Goal: Information Seeking & Learning: Learn about a topic

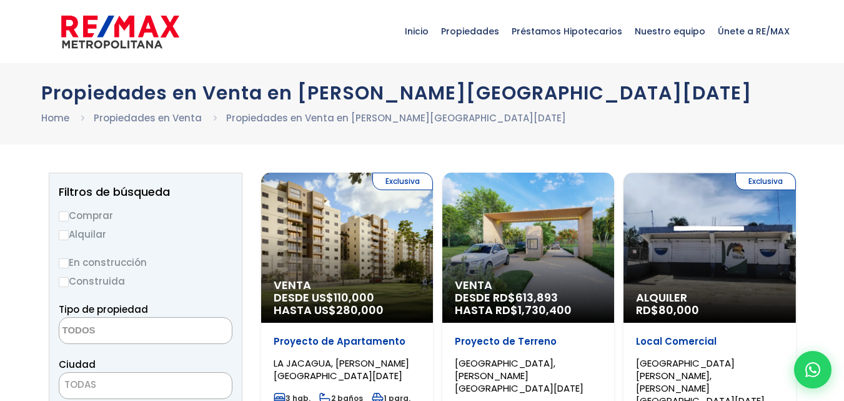
select select
click at [557, 232] on div "Venta DESDE RD$ 613,893 HASTA RD$ 1,730,400" at bounding box center [528, 247] width 172 height 150
select select
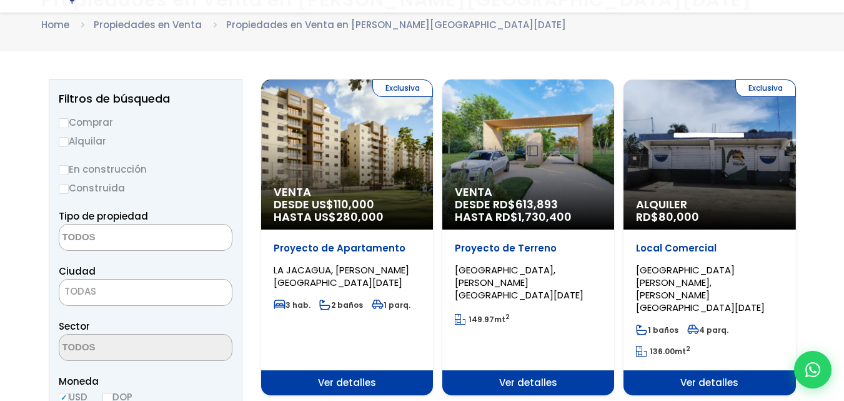
scroll to position [125, 0]
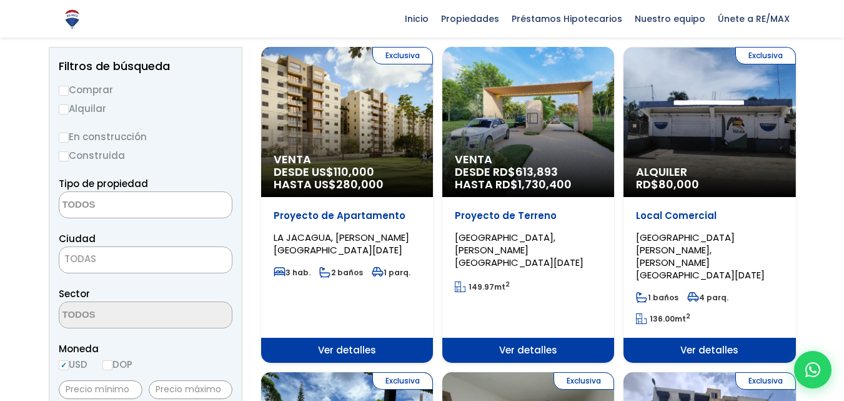
click at [549, 337] on span "Ver detalles" at bounding box center [528, 349] width 172 height 25
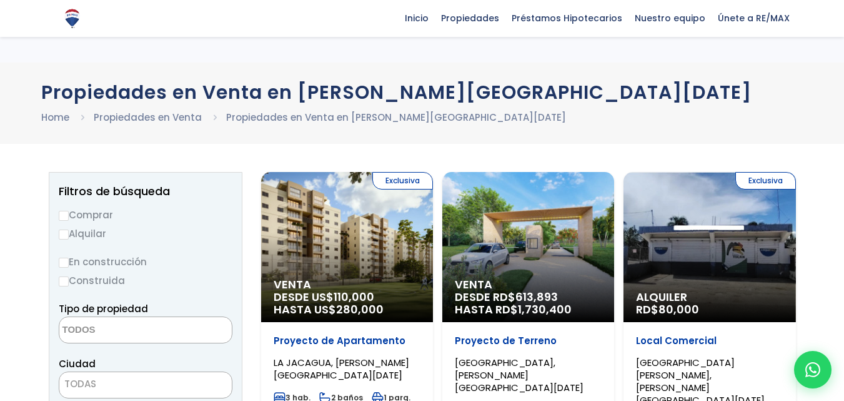
select select
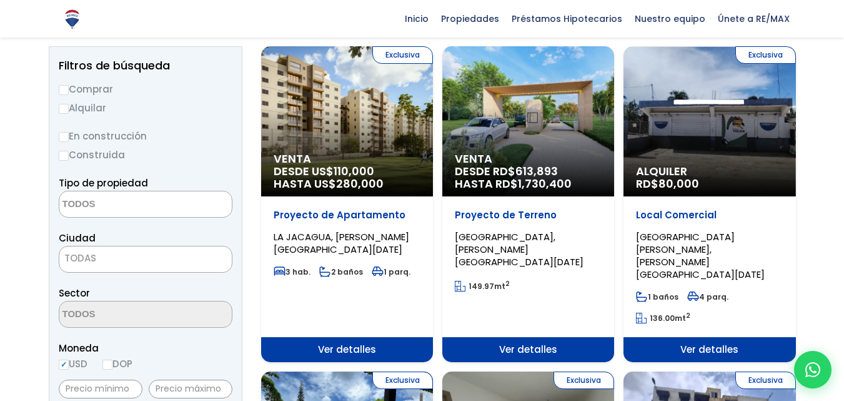
scroll to position [125, 0]
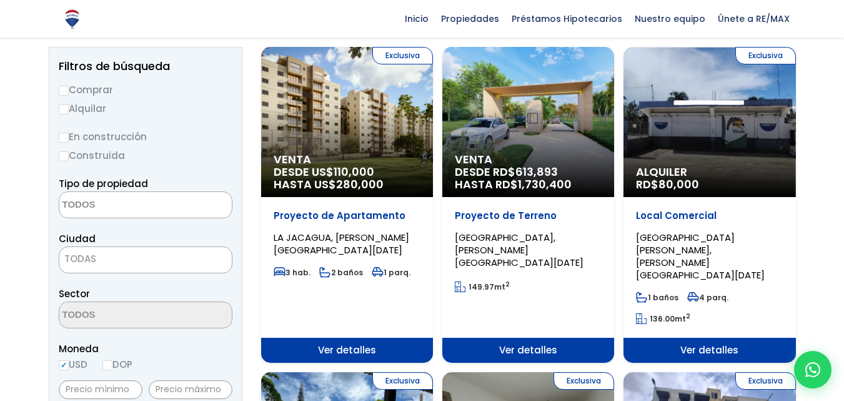
click at [72, 89] on label "Comprar" at bounding box center [146, 90] width 174 height 16
click at [69, 89] on input "Comprar" at bounding box center [64, 91] width 10 height 10
radio input "true"
click at [116, 206] on textarea "Search" at bounding box center [119, 205] width 121 height 27
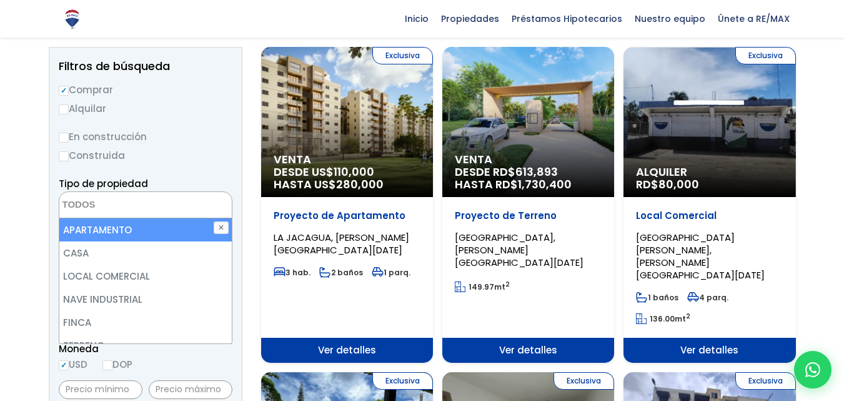
click at [101, 234] on li "APARTAMENTO" at bounding box center [145, 229] width 172 height 23
select select "apartment"
click at [105, 226] on li "APARTAMENTO" at bounding box center [145, 229] width 172 height 23
click at [107, 228] on li "APARTAMENTO" at bounding box center [145, 229] width 172 height 23
select select "apartment"
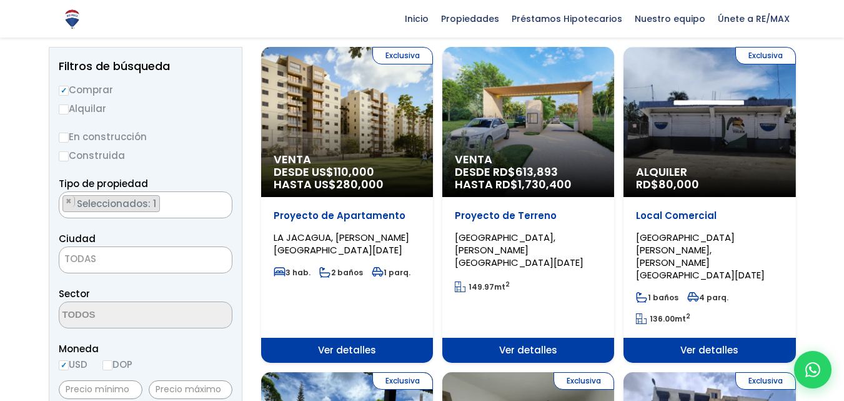
click at [124, 259] on span "TODAS" at bounding box center [145, 258] width 172 height 17
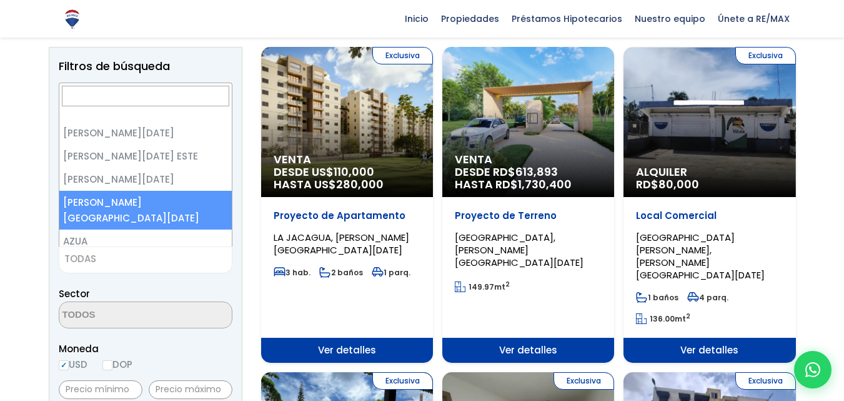
select select "150"
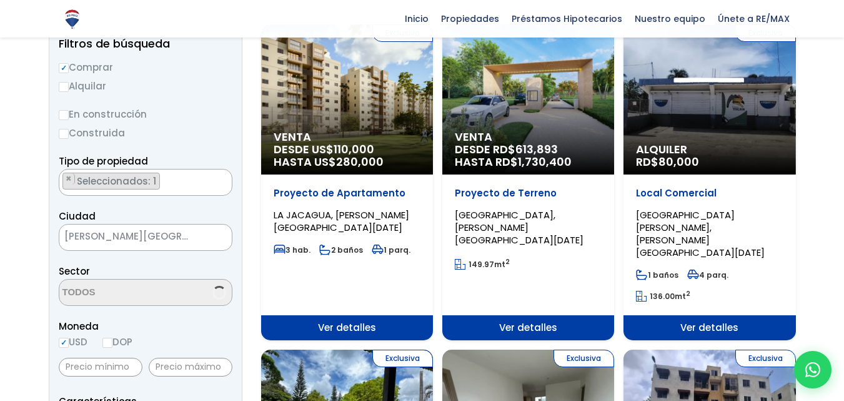
scroll to position [187, 0]
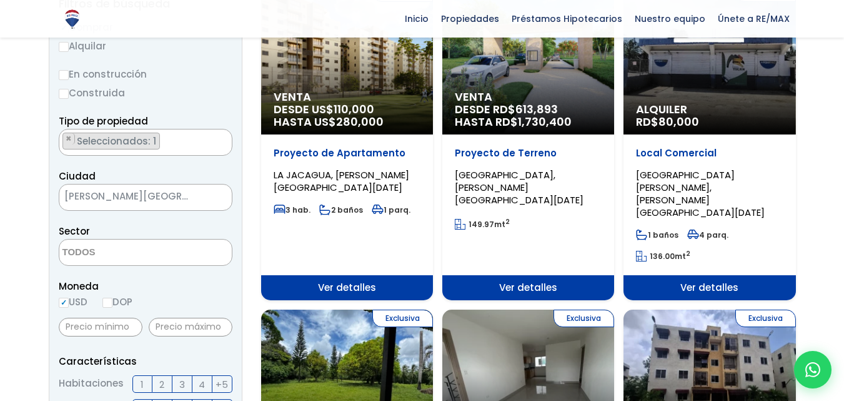
click at [107, 301] on input "DOP" at bounding box center [107, 302] width 10 height 10
radio input "true"
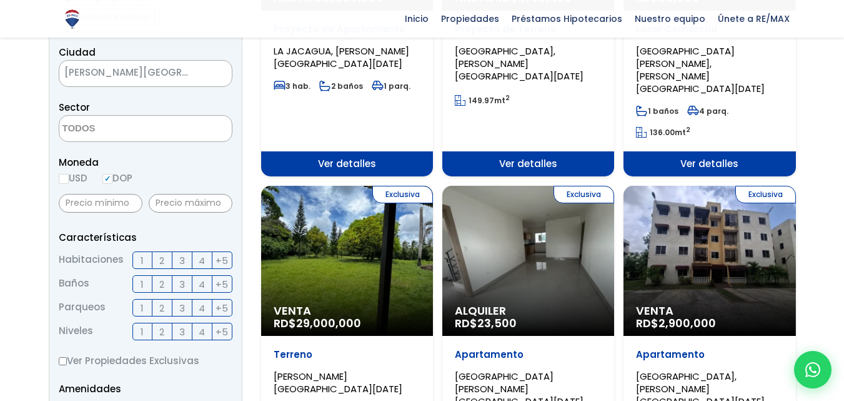
scroll to position [312, 0]
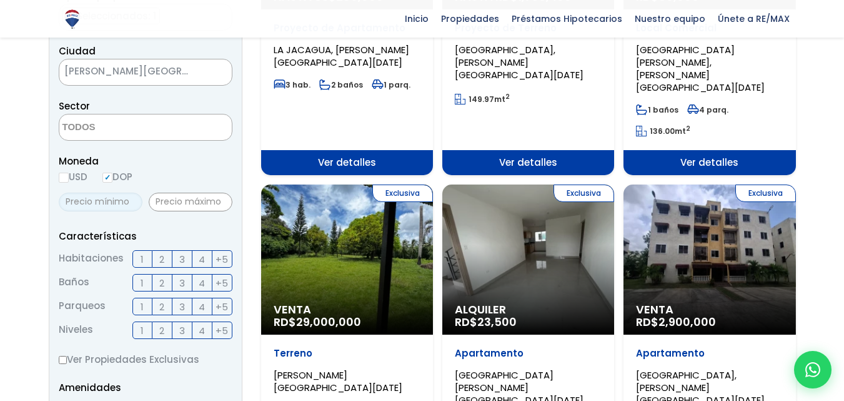
click at [117, 204] on input "text" at bounding box center [101, 201] width 84 height 19
click at [162, 258] on span "2" at bounding box center [161, 259] width 5 height 16
click at [0, 0] on input "2" at bounding box center [0, 0] width 0 height 0
click at [99, 201] on input "text" at bounding box center [101, 201] width 84 height 19
click at [160, 259] on span "2" at bounding box center [161, 259] width 5 height 16
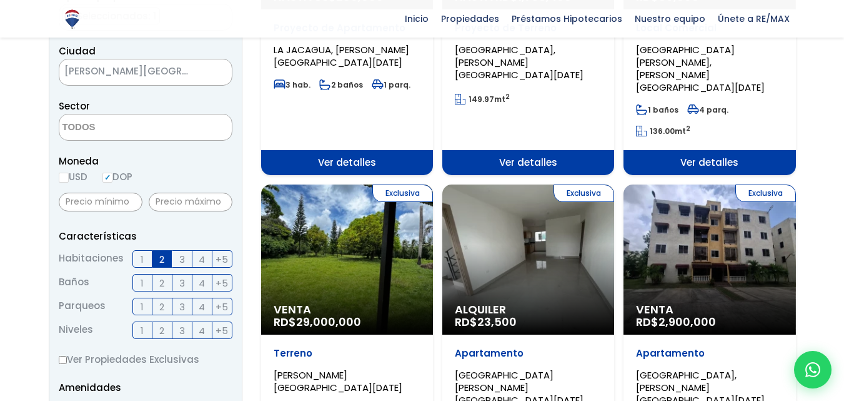
click at [0, 0] on input "2" at bounding box center [0, 0] width 0 height 0
click at [160, 259] on span "2" at bounding box center [161, 259] width 5 height 16
click at [0, 0] on input "2" at bounding box center [0, 0] width 0 height 0
click at [121, 208] on input "text" at bounding box center [101, 201] width 84 height 19
click at [166, 256] on label "2" at bounding box center [162, 258] width 20 height 17
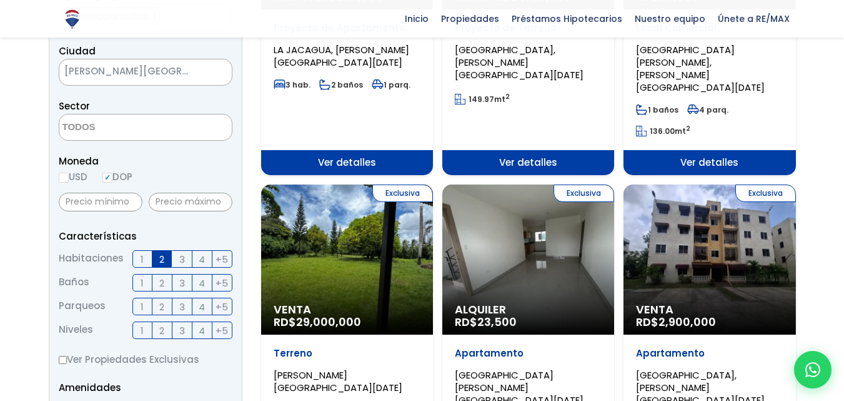
click at [0, 0] on input "2" at bounding box center [0, 0] width 0 height 0
click at [167, 200] on input "text" at bounding box center [191, 201] width 84 height 19
click at [186, 257] on label "3" at bounding box center [182, 258] width 20 height 17
click at [0, 0] on input "3" at bounding box center [0, 0] width 0 height 0
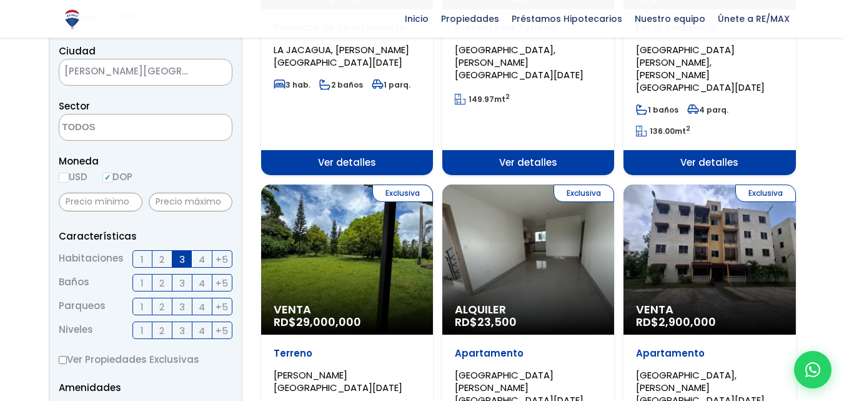
click at [216, 231] on p "Características" at bounding box center [146, 236] width 174 height 16
click at [109, 200] on input "text" at bounding box center [101, 201] width 84 height 19
click at [110, 202] on input "text" at bounding box center [101, 201] width 84 height 19
type input "2,000,000"
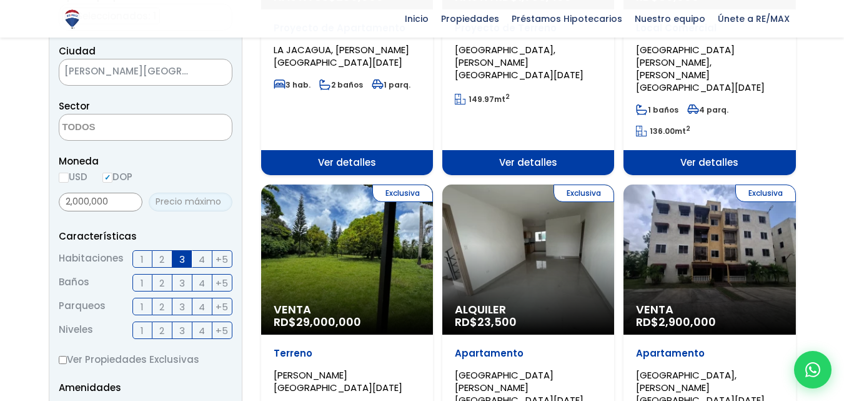
click at [180, 202] on input "text" at bounding box center [191, 201] width 84 height 19
type input "3,000,000"
click at [113, 277] on li "Baños 1 2 3 4 +5" at bounding box center [146, 282] width 174 height 17
click at [184, 256] on span "3" at bounding box center [182, 259] width 6 height 16
click at [0, 0] on input "3" at bounding box center [0, 0] width 0 height 0
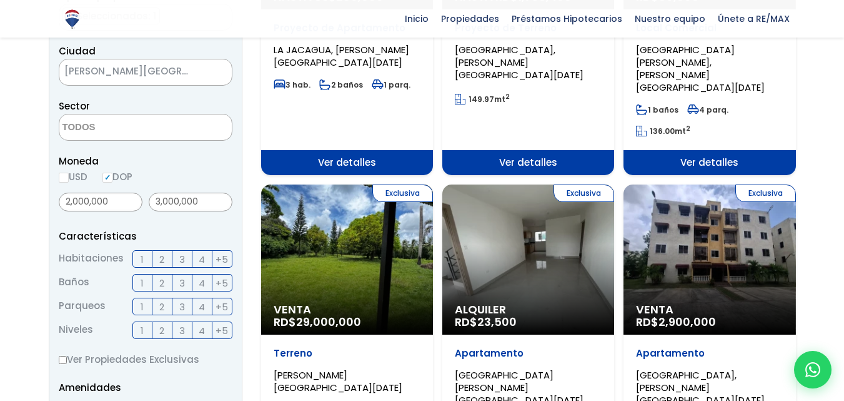
click at [186, 254] on label "3" at bounding box center [182, 258] width 20 height 17
click at [0, 0] on input "3" at bounding box center [0, 0] width 0 height 0
click at [162, 279] on span "2" at bounding box center [161, 283] width 5 height 16
click at [164, 277] on span "2" at bounding box center [161, 283] width 5 height 16
click at [0, 0] on input "2" at bounding box center [0, 0] width 0 height 0
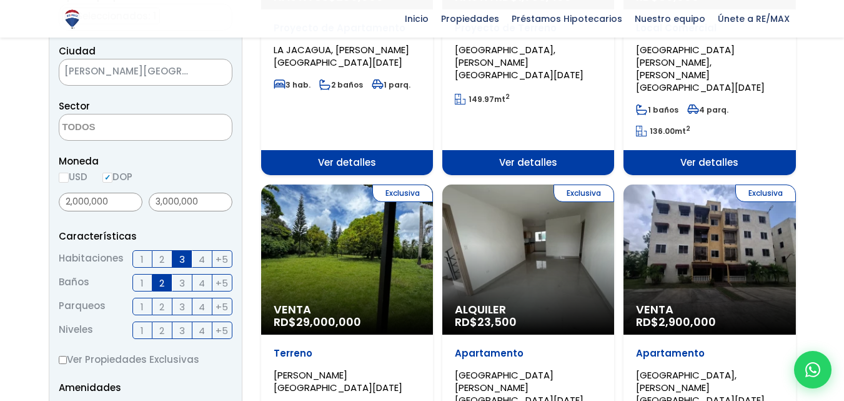
click at [158, 304] on label "2" at bounding box center [162, 305] width 20 height 17
click at [0, 0] on input "2" at bounding box center [0, 0] width 0 height 0
click at [139, 304] on label "1" at bounding box center [142, 305] width 20 height 17
click at [0, 0] on input "1" at bounding box center [0, 0] width 0 height 0
click at [163, 304] on span "2" at bounding box center [161, 307] width 5 height 16
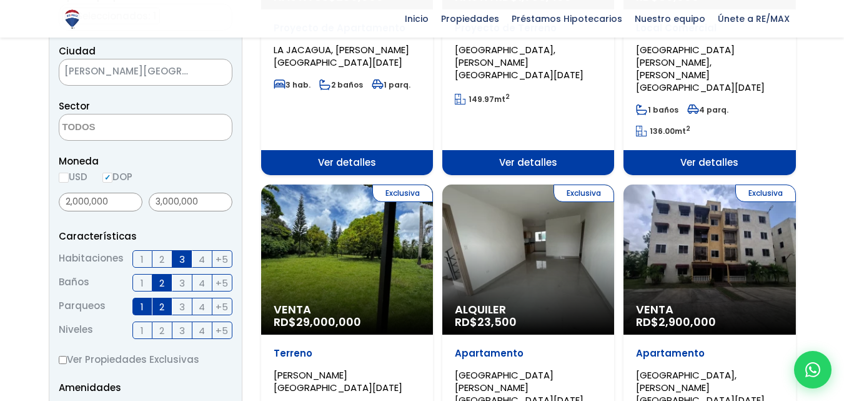
click at [0, 0] on input "2" at bounding box center [0, 0] width 0 height 0
click at [164, 328] on span "2" at bounding box center [161, 330] width 5 height 16
click at [0, 0] on input "2" at bounding box center [0, 0] width 0 height 0
click at [200, 327] on span "4" at bounding box center [202, 330] width 6 height 16
click at [0, 0] on input "4" at bounding box center [0, 0] width 0 height 0
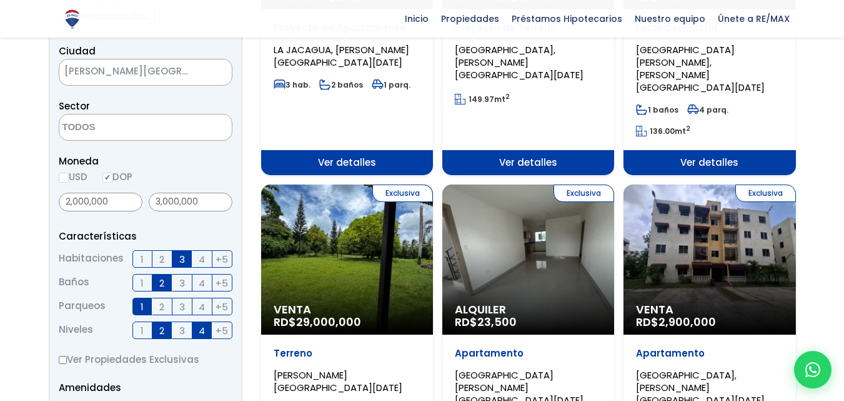
click at [137, 329] on label "1" at bounding box center [142, 329] width 20 height 17
click at [0, 0] on input "1" at bounding box center [0, 0] width 0 height 0
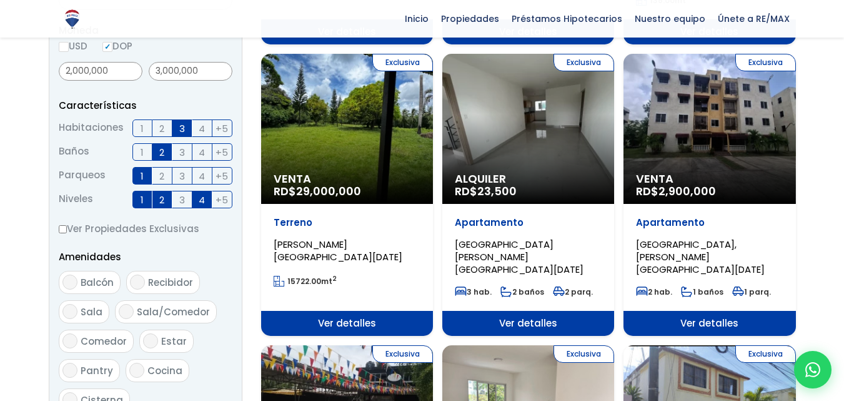
scroll to position [500, 0]
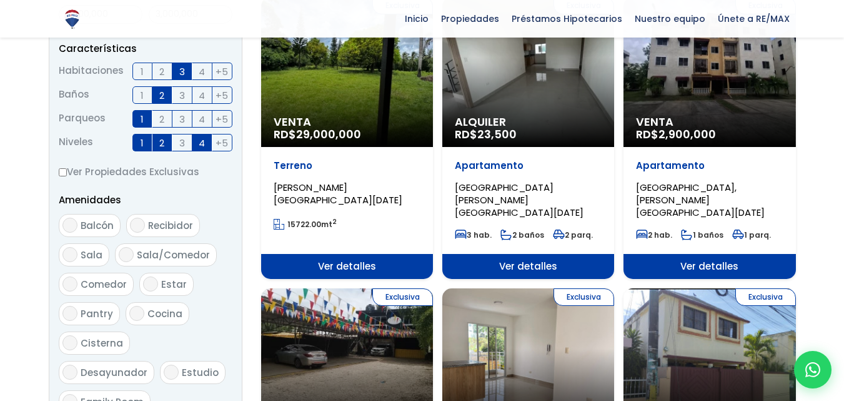
click at [71, 222] on input "Balcón" at bounding box center [69, 224] width 15 height 15
checkbox input "true"
click at [71, 252] on input "Sala" at bounding box center [69, 254] width 15 height 15
checkbox input "true"
click at [72, 281] on input "Comedor" at bounding box center [69, 283] width 15 height 15
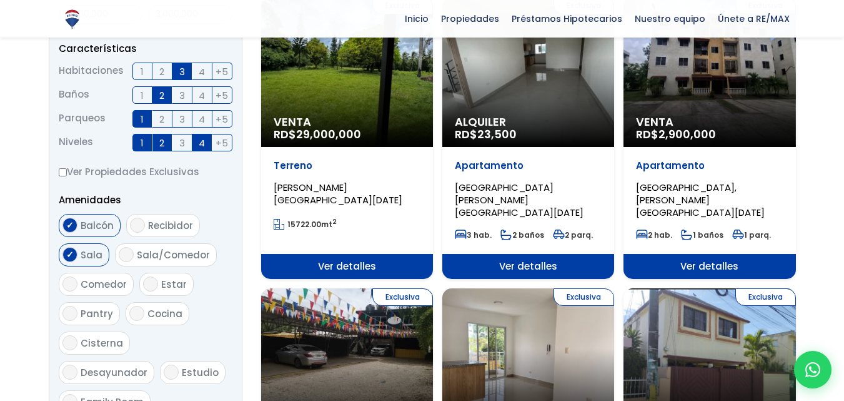
checkbox input "true"
click at [138, 309] on input "Cocina" at bounding box center [136, 313] width 15 height 15
checkbox input "true"
click at [150, 279] on input "Estar" at bounding box center [150, 283] width 15 height 15
checkbox input "true"
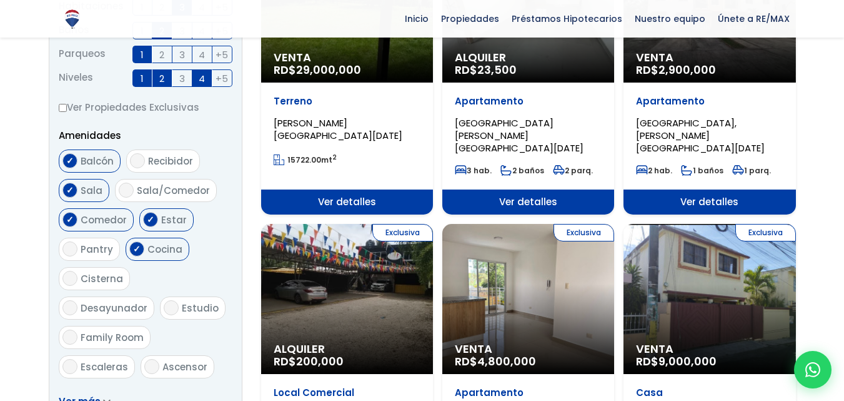
scroll to position [625, 0]
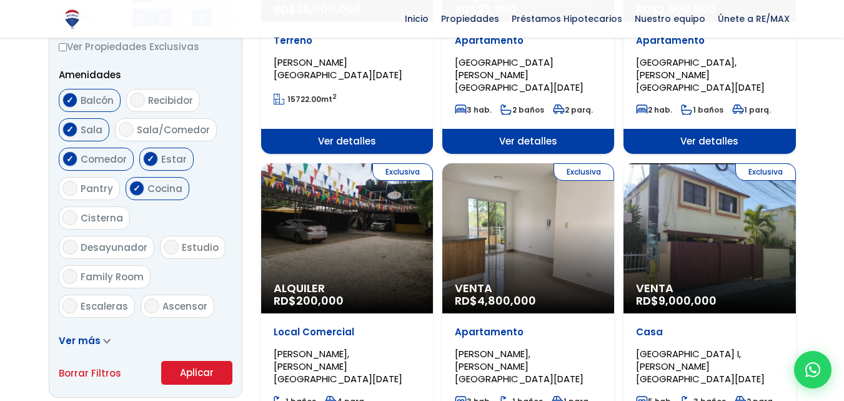
click at [77, 239] on input "Desayunador" at bounding box center [69, 246] width 15 height 15
checkbox input "true"
click at [164, 247] on input "Estudio" at bounding box center [171, 246] width 15 height 15
checkbox input "true"
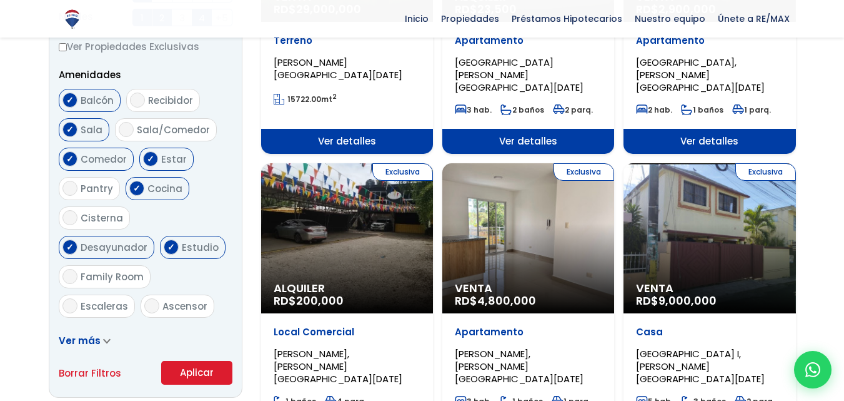
click at [67, 298] on input "Escaleras" at bounding box center [69, 305] width 15 height 15
checkbox input "true"
click at [70, 217] on input "Cisterna" at bounding box center [69, 217] width 15 height 15
checkbox input "true"
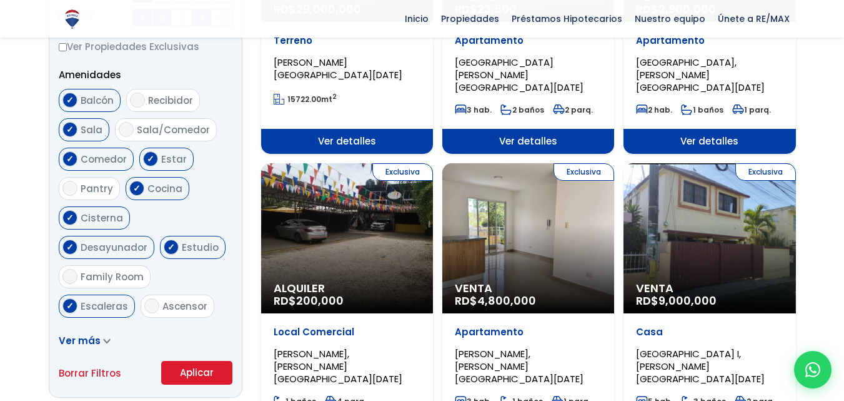
click at [190, 370] on button "Aplicar" at bounding box center [196, 373] width 71 height 24
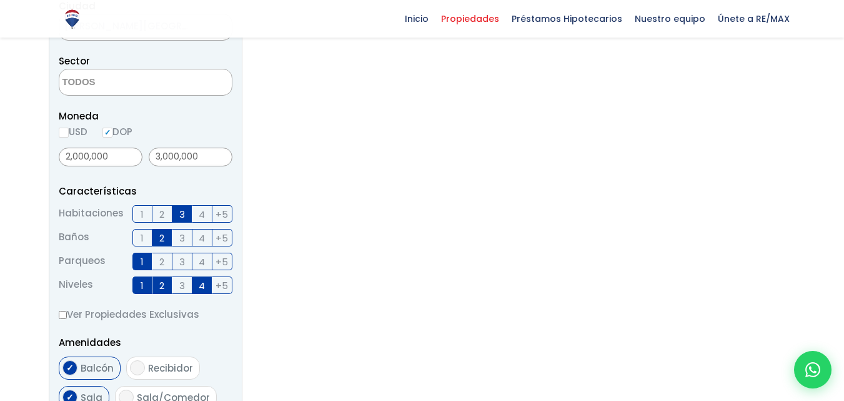
scroll to position [375, 0]
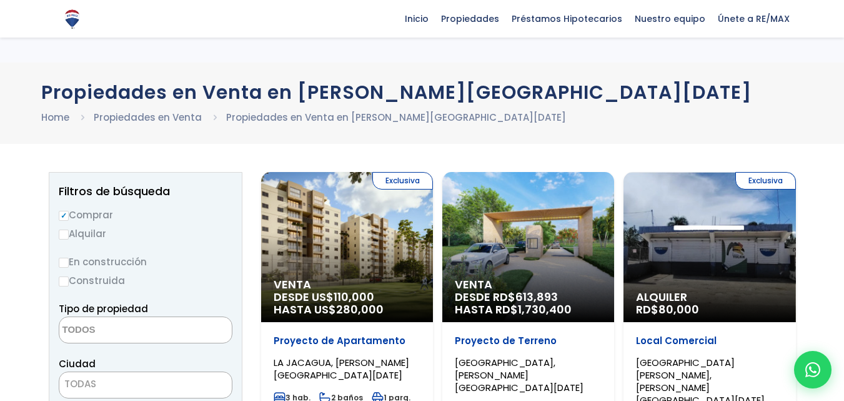
select select "150"
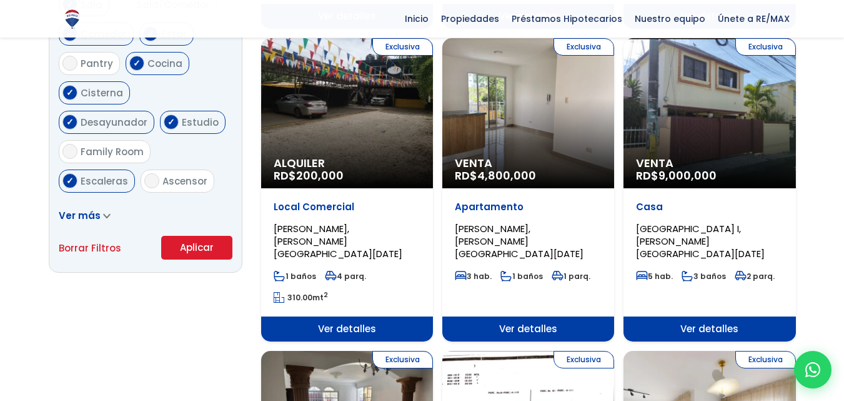
scroll to position [625, 0]
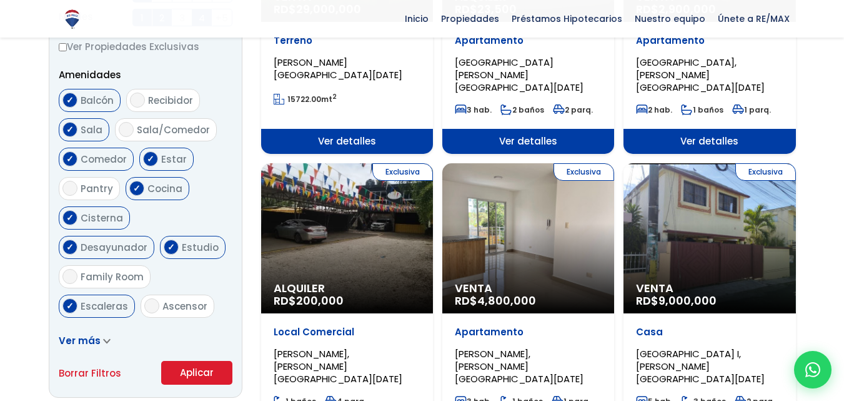
click at [552, 181] on div "Exclusiva Venta RD$ 4,800,000" at bounding box center [528, 238] width 172 height 150
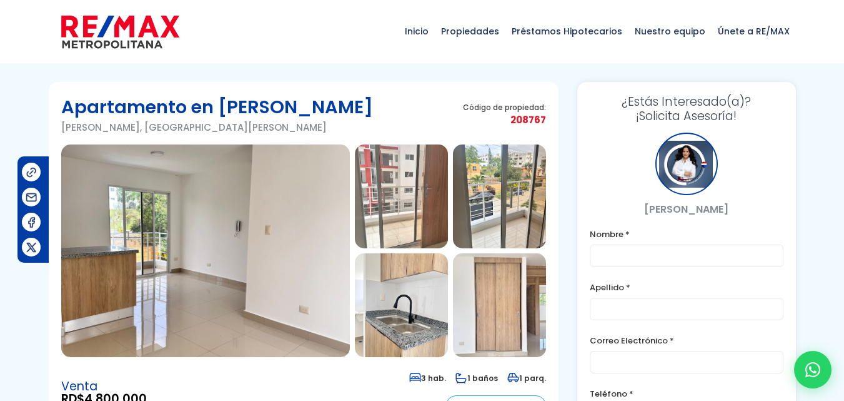
click at [412, 203] on img at bounding box center [401, 196] width 93 height 104
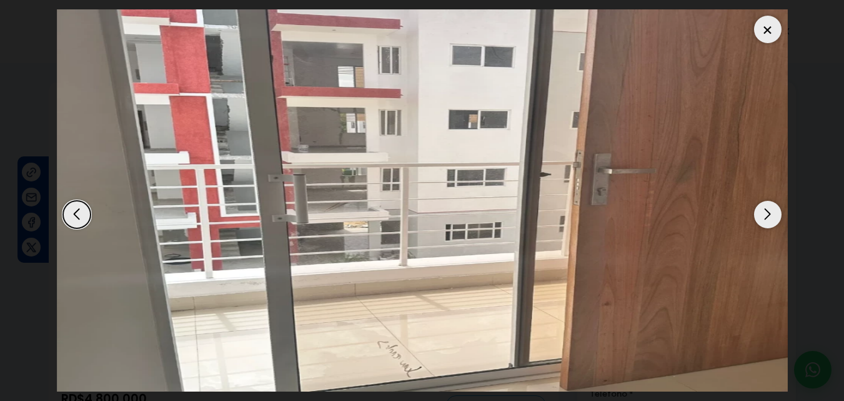
click at [775, 217] on div "Next slide" at bounding box center [767, 214] width 27 height 27
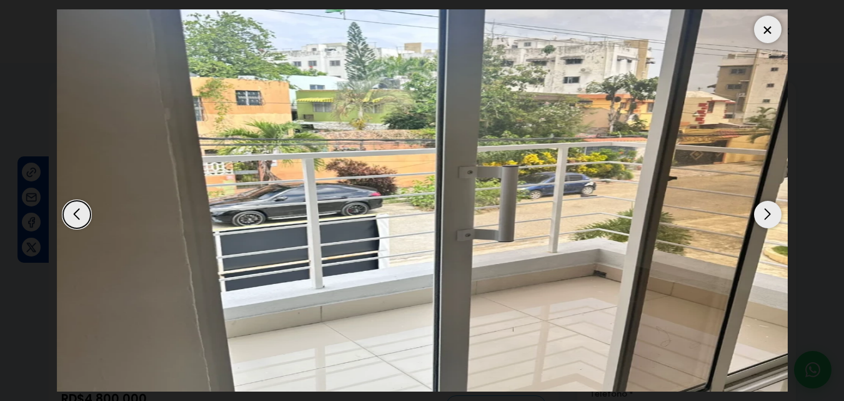
click at [774, 217] on div "Next slide" at bounding box center [767, 214] width 27 height 27
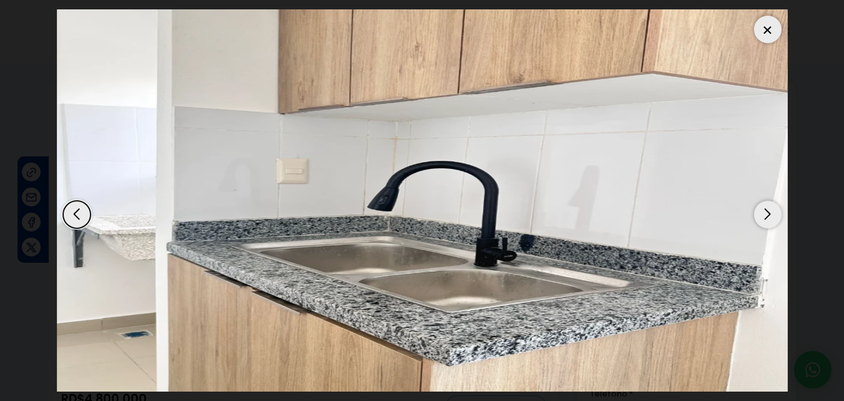
click at [774, 217] on div "Next slide" at bounding box center [767, 214] width 27 height 27
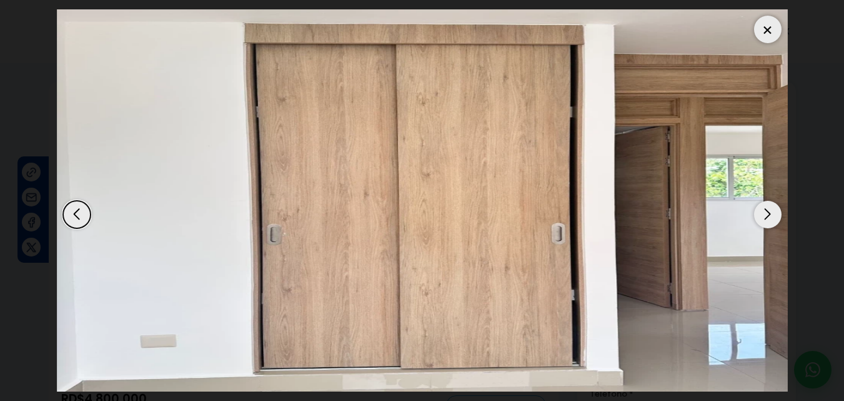
click at [774, 217] on div "Next slide" at bounding box center [767, 214] width 27 height 27
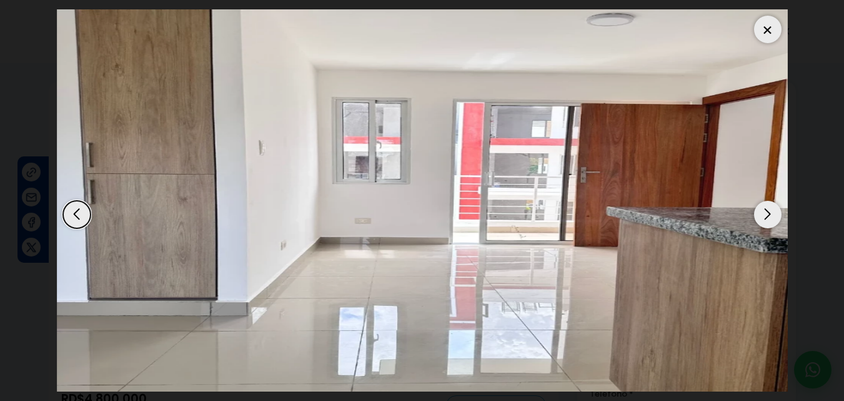
click at [774, 216] on div "Next slide" at bounding box center [767, 214] width 27 height 27
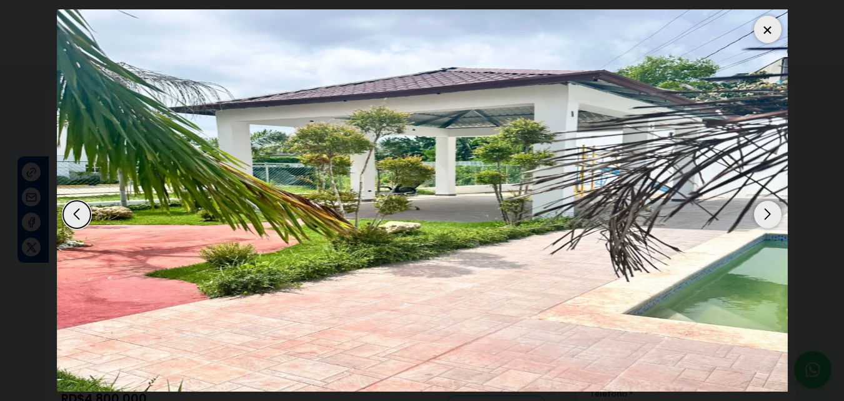
click at [774, 216] on div "Next slide" at bounding box center [767, 214] width 27 height 27
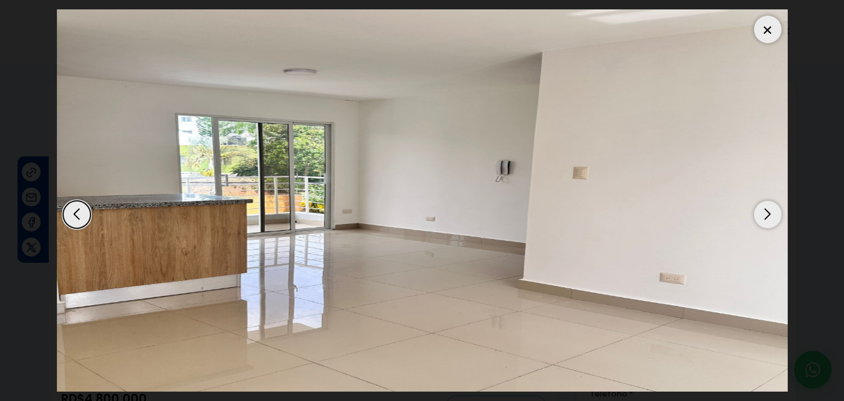
click at [772, 23] on div at bounding box center [767, 29] width 27 height 27
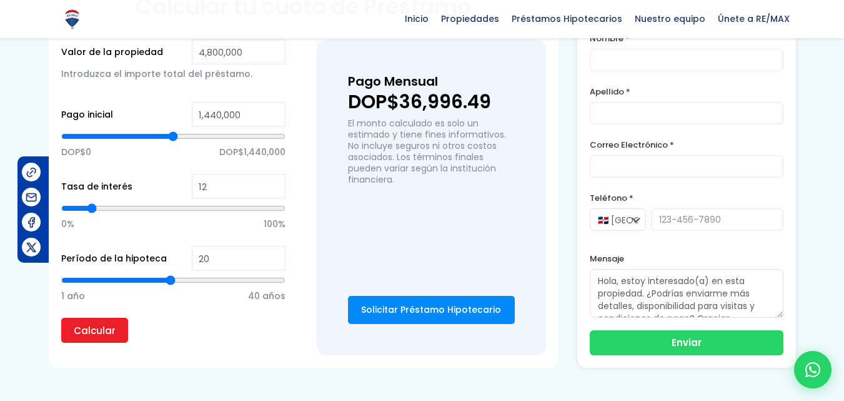
scroll to position [812, 0]
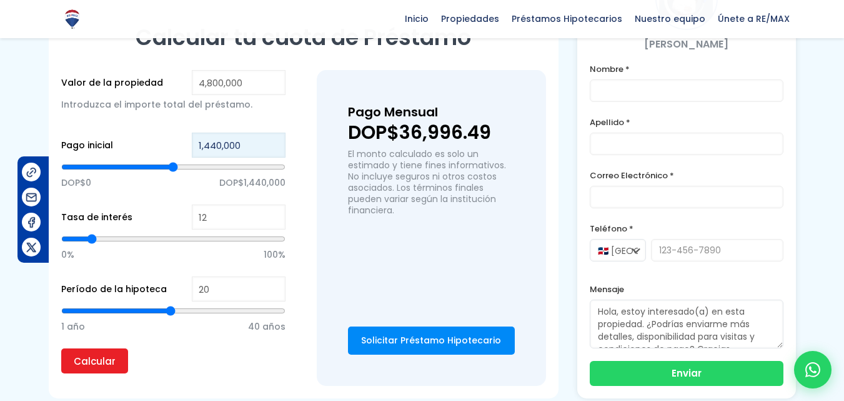
click at [251, 132] on input "1,440,000" at bounding box center [239, 144] width 94 height 25
type input "144,000"
type input "144000"
type input "14,400"
type input "14400"
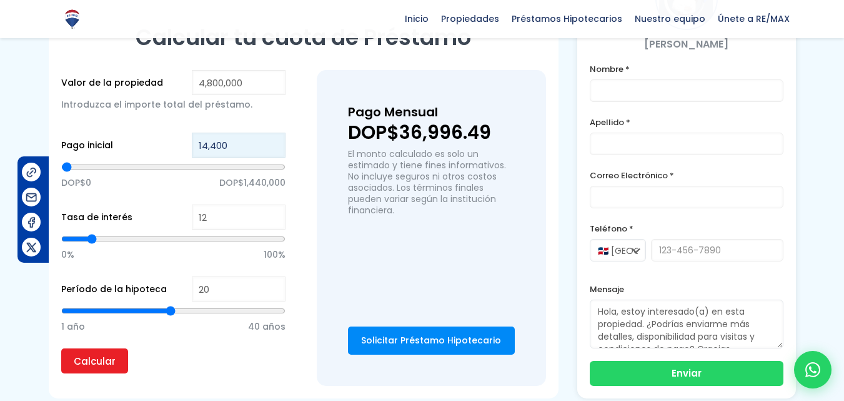
type input "1,440"
type input "1440"
type input "144"
type input "14"
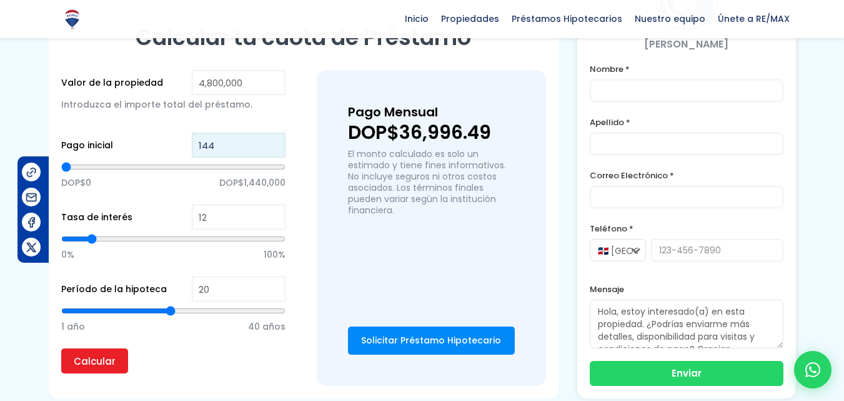
type input "14"
type input "1"
type input "0"
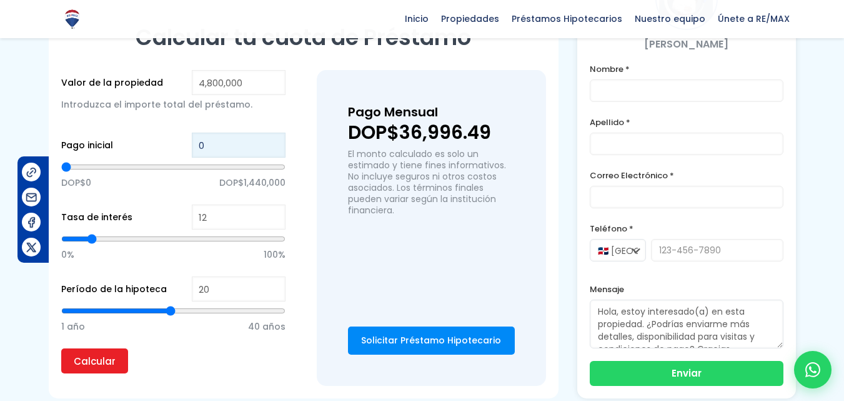
type input "9"
type input "95"
type input "950"
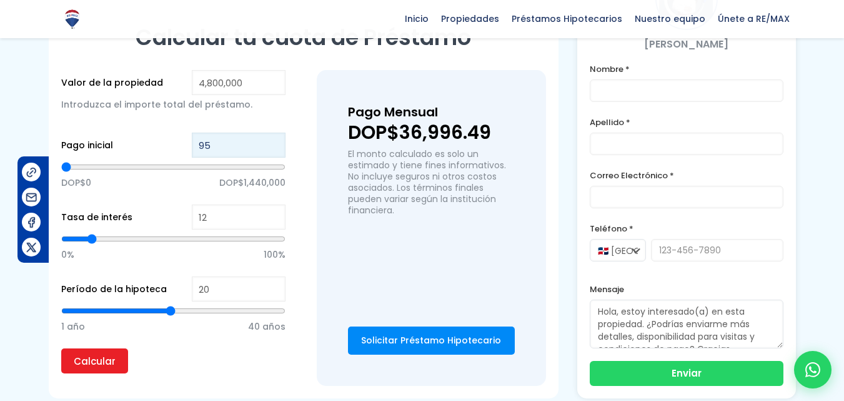
type input "950"
type input "9,500"
type input "9500"
type input "95,000"
type input "95000"
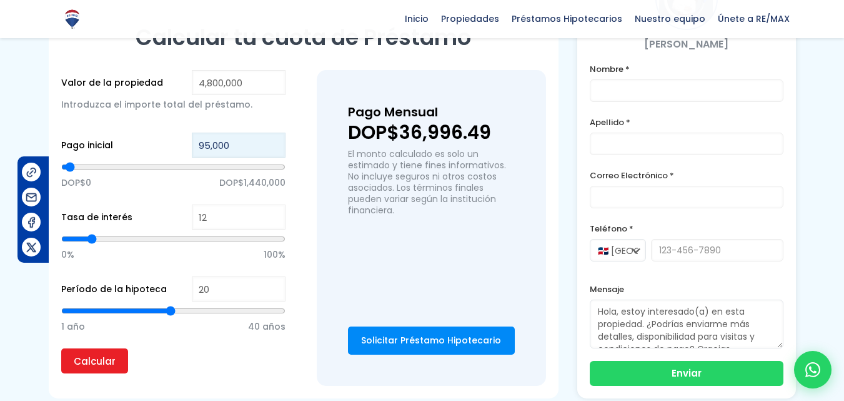
type input "950,000"
type input "950000"
type input "950,000"
click at [97, 348] on input "Calcular" at bounding box center [94, 360] width 67 height 25
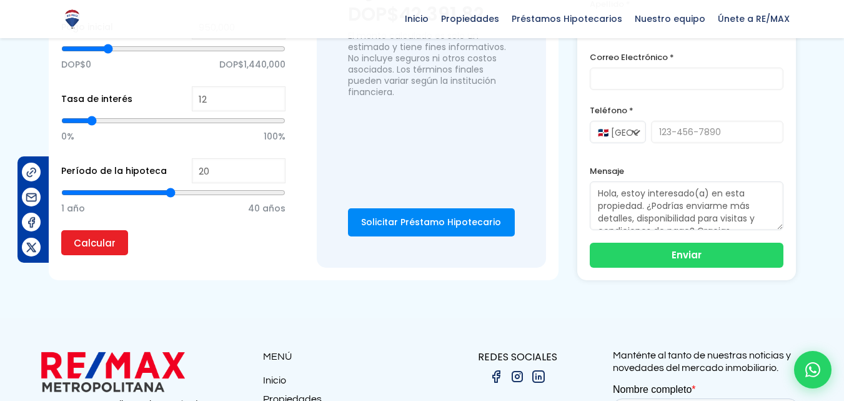
scroll to position [1000, 0]
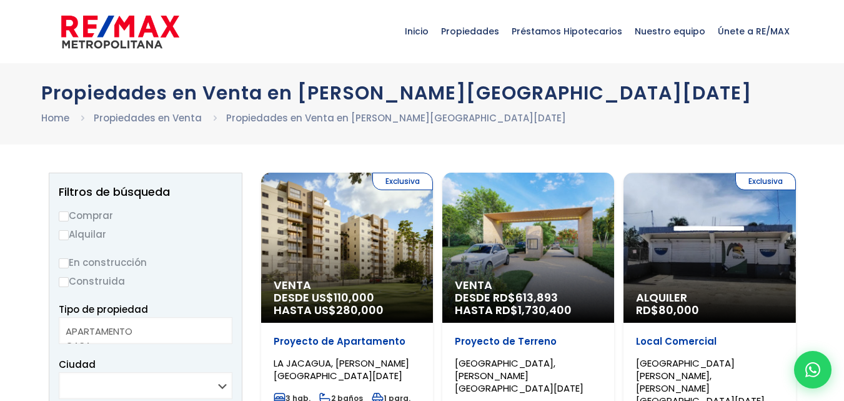
select select
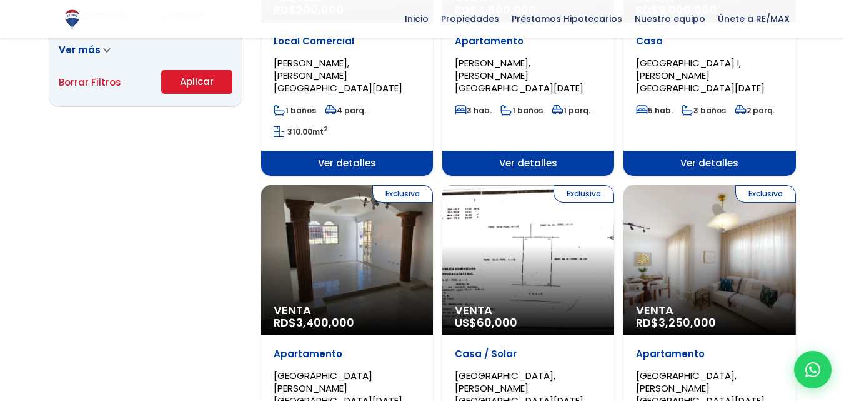
scroll to position [937, 0]
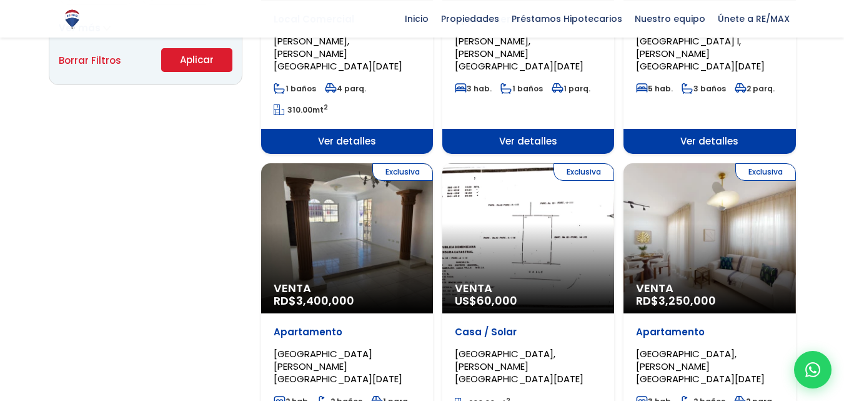
click at [362, 191] on div "Exclusiva Venta RD$ 3,400,000" at bounding box center [347, 238] width 172 height 150
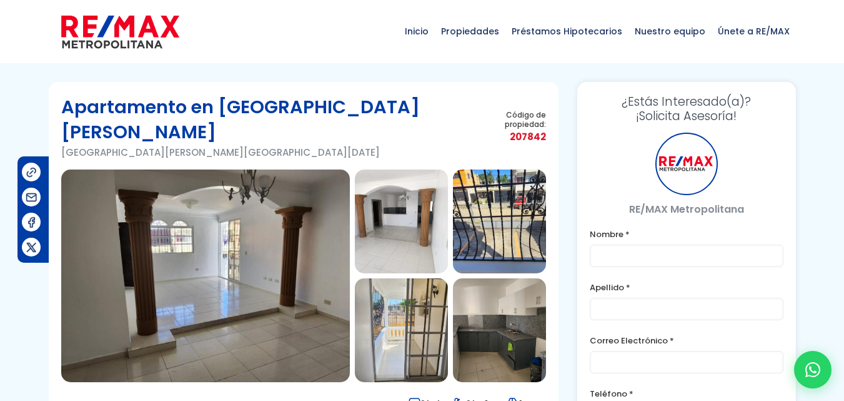
click at [412, 201] on img at bounding box center [401, 221] width 93 height 104
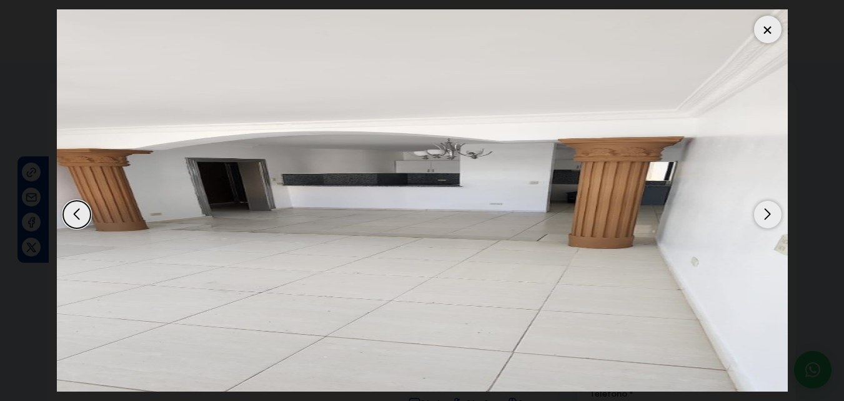
click at [767, 213] on div "Next slide" at bounding box center [767, 214] width 27 height 27
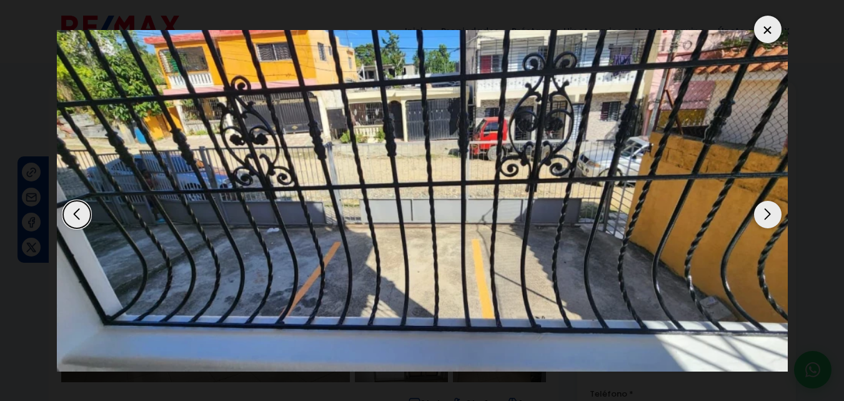
click at [767, 213] on div "Next slide" at bounding box center [767, 214] width 27 height 27
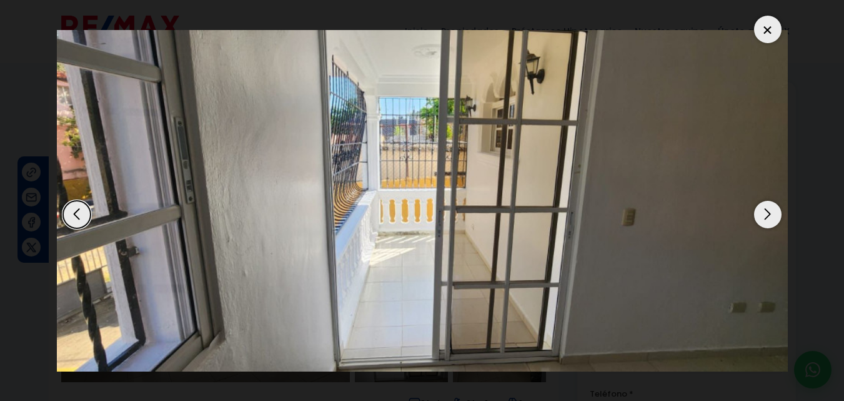
click at [767, 213] on div "Next slide" at bounding box center [767, 214] width 27 height 27
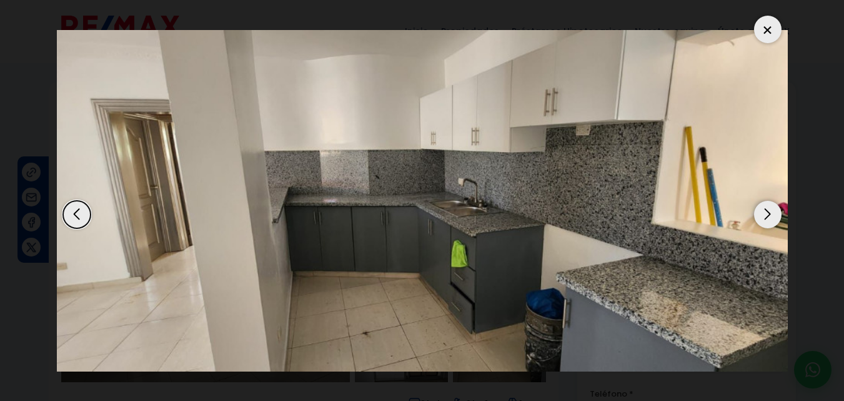
click at [762, 211] on div "Next slide" at bounding box center [767, 214] width 27 height 27
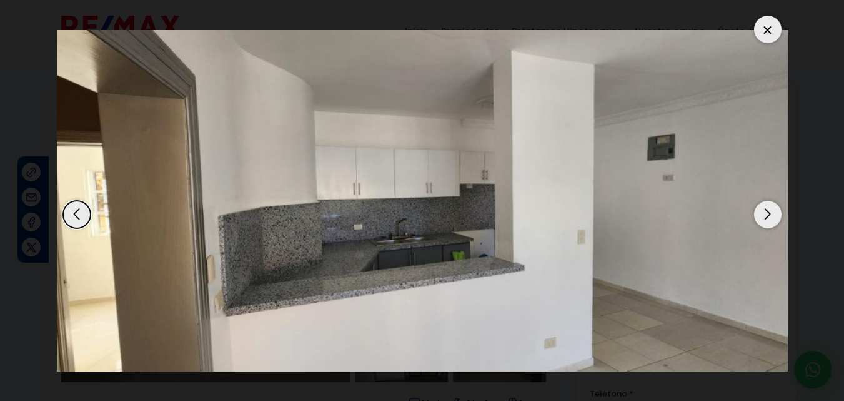
click at [762, 211] on div "Next slide" at bounding box center [767, 214] width 27 height 27
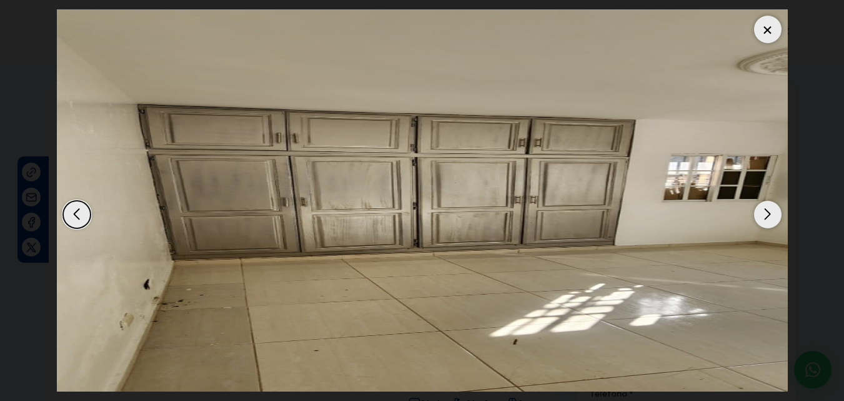
click at [762, 210] on div "Next slide" at bounding box center [767, 214] width 27 height 27
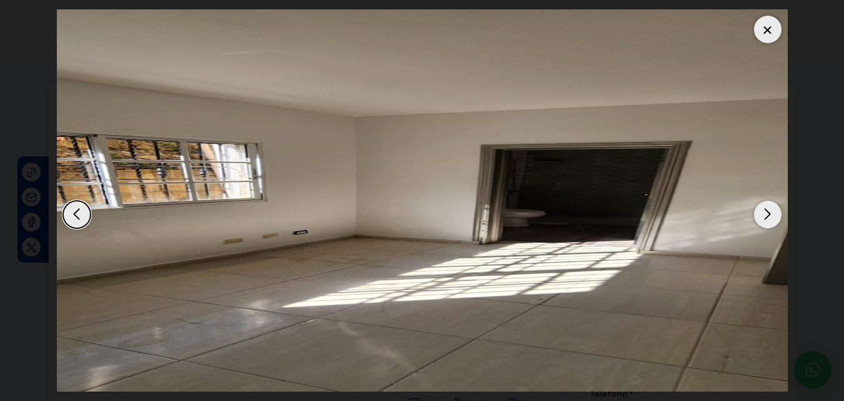
click at [762, 210] on div "Next slide" at bounding box center [767, 214] width 27 height 27
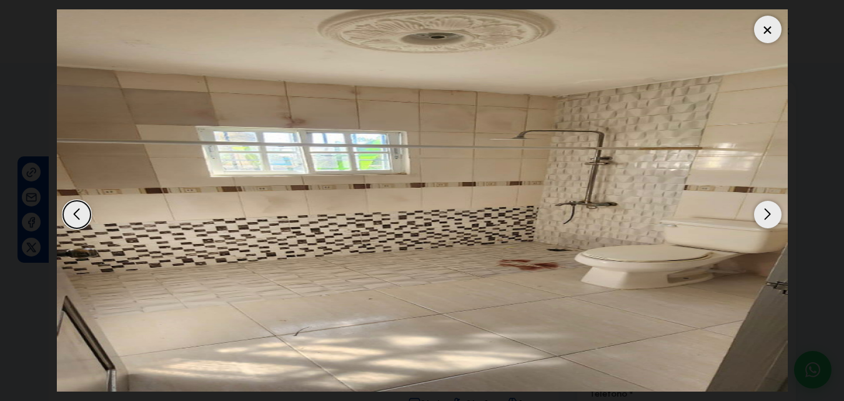
click at [762, 210] on div "Next slide" at bounding box center [767, 214] width 27 height 27
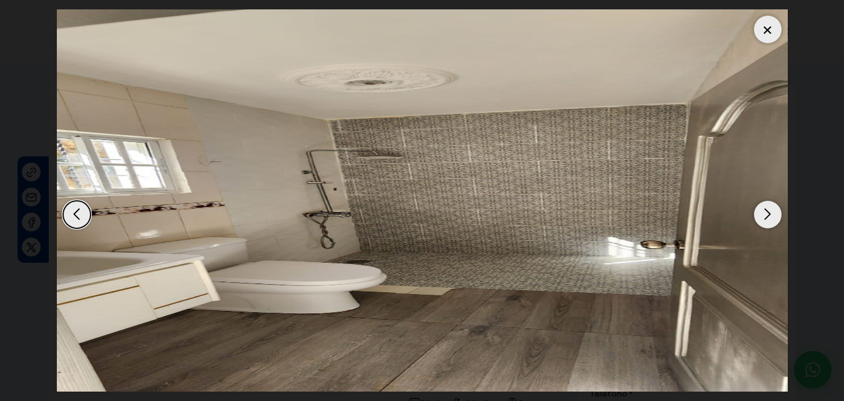
click at [762, 210] on div "Next slide" at bounding box center [767, 214] width 27 height 27
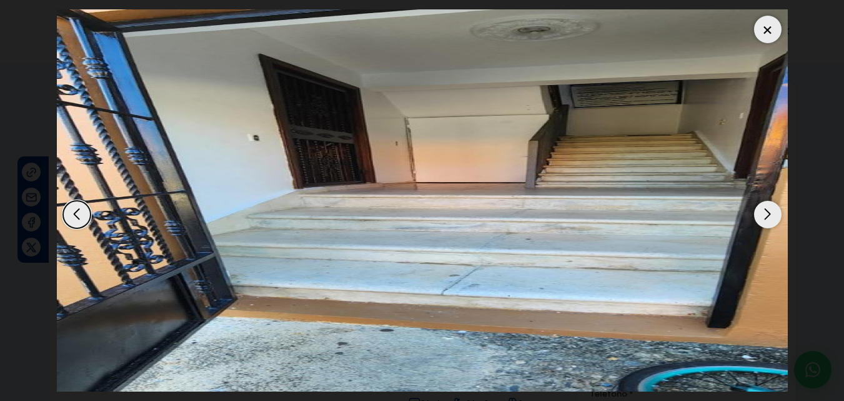
click at [762, 210] on div "Next slide" at bounding box center [767, 214] width 27 height 27
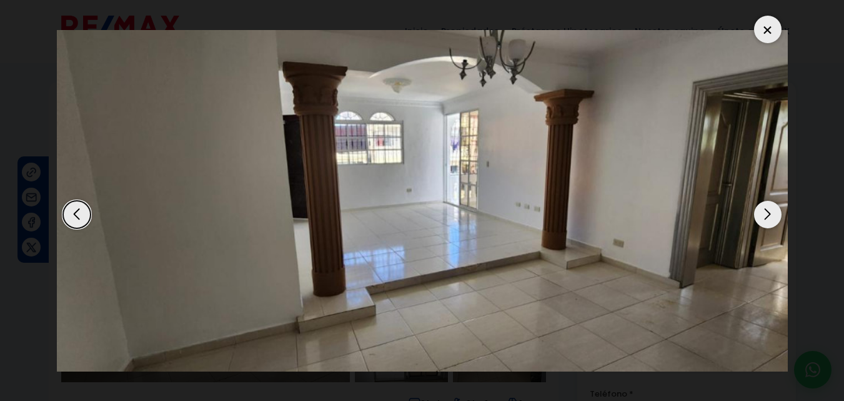
click at [762, 210] on div "Next slide" at bounding box center [767, 214] width 27 height 27
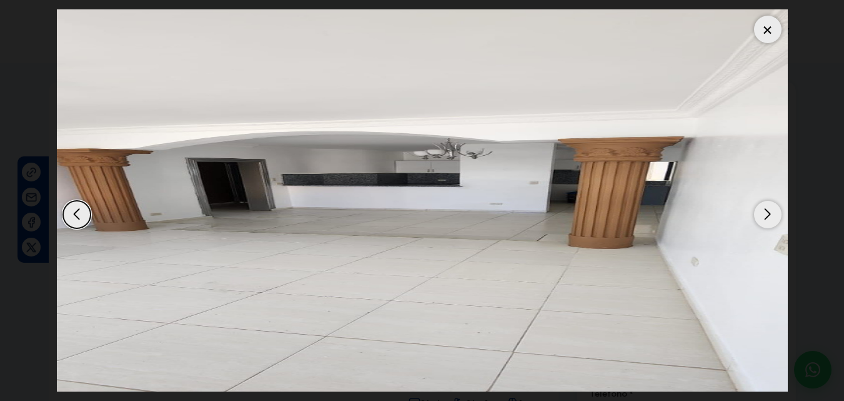
click at [762, 209] on div "Next slide" at bounding box center [767, 214] width 27 height 27
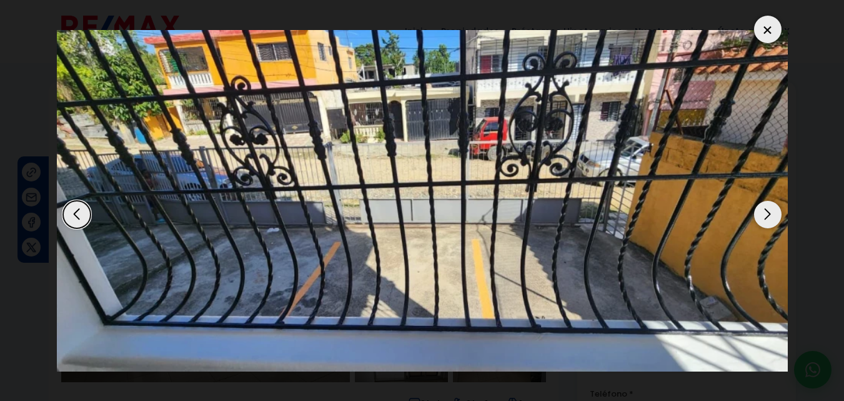
click at [762, 209] on div "Next slide" at bounding box center [767, 214] width 27 height 27
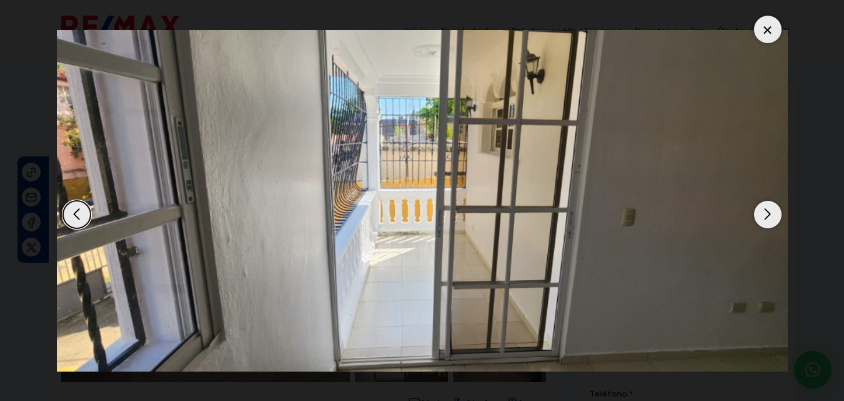
click at [770, 19] on div at bounding box center [767, 29] width 27 height 27
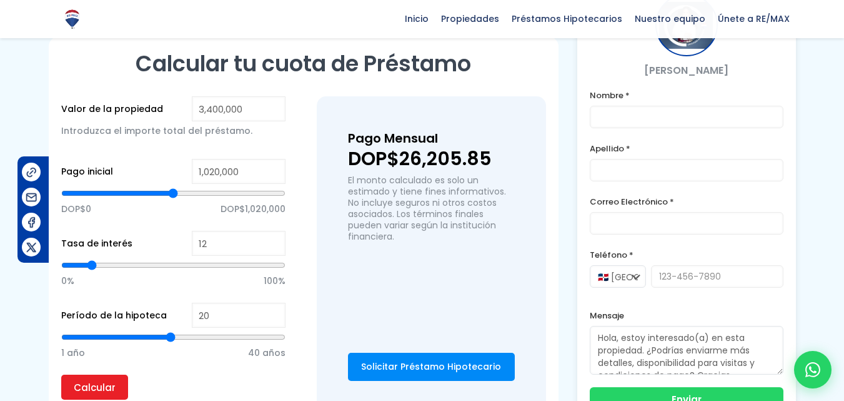
scroll to position [812, 0]
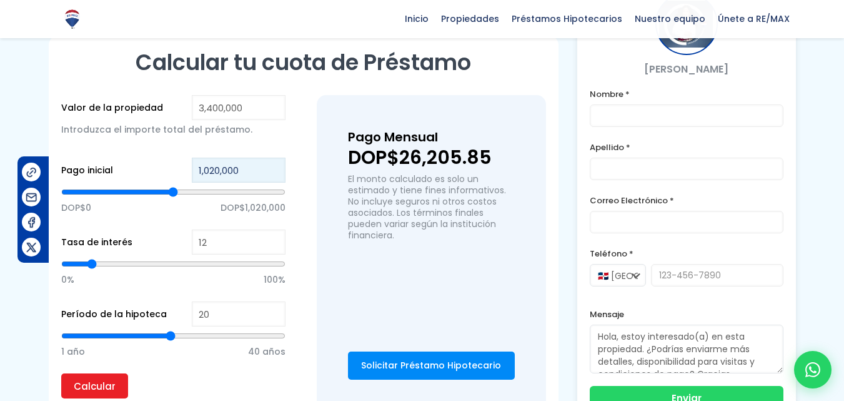
click at [241, 157] on input "1,020,000" at bounding box center [239, 169] width 94 height 25
drag, startPoint x: 242, startPoint y: 145, endPoint x: 175, endPoint y: 147, distance: 66.9
click at [175, 157] on div "Pago inicial 1,020,000 DOP$0 DOP$1,020,000" at bounding box center [173, 193] width 224 height 72
type input "9"
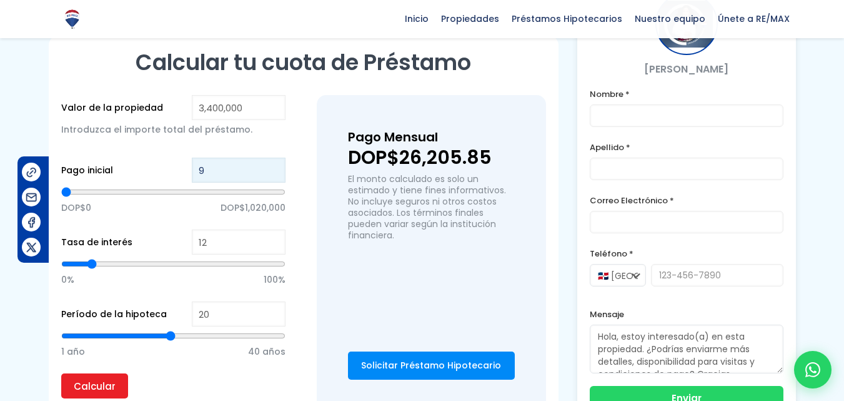
type input "95"
type input "950"
type input "9,500"
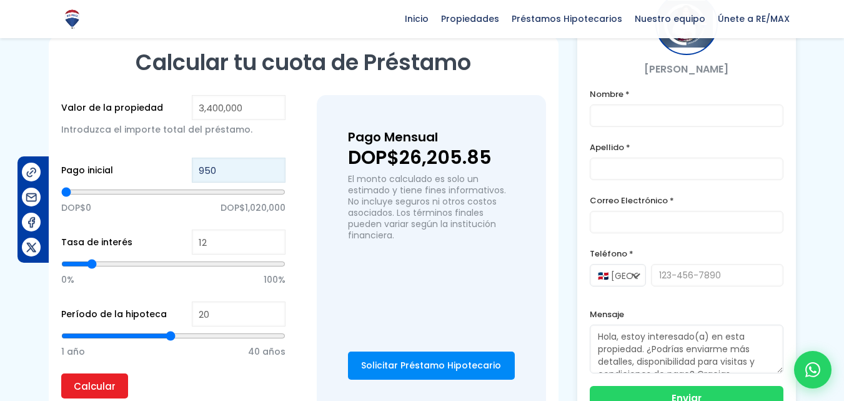
type input "9500"
type input "95,000"
type input "95000"
type input "950,000"
type input "950000"
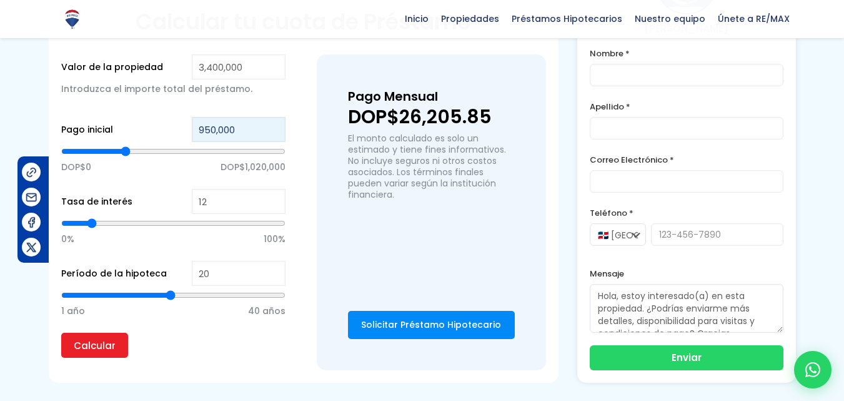
scroll to position [875, 0]
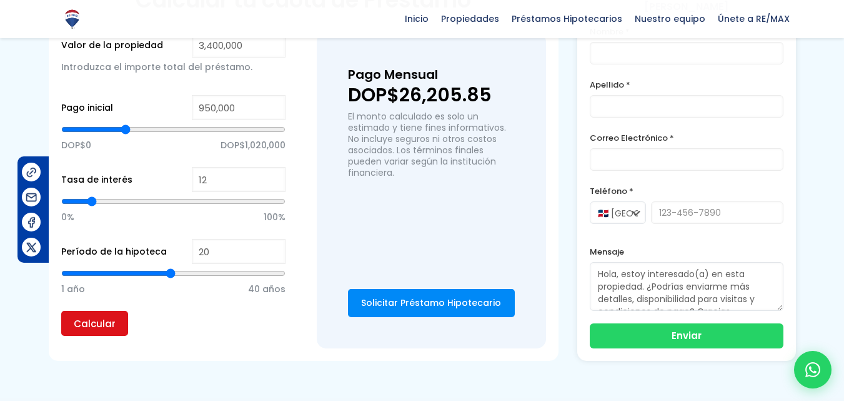
click at [99, 311] on input "Calcular" at bounding box center [94, 323] width 67 height 25
click at [267, 136] on span "DOP$1,020,000" at bounding box center [253, 145] width 65 height 19
click at [99, 311] on input "Calcular" at bounding box center [94, 323] width 67 height 25
type input "955,733"
type input "955733"
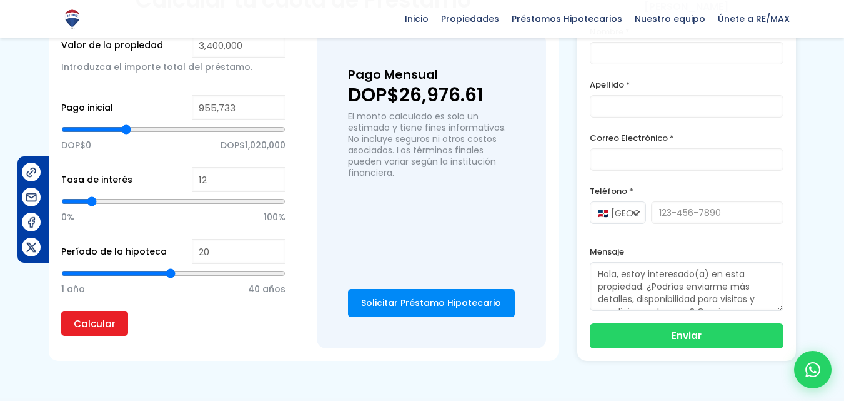
type input "935,925"
type input "935925"
type input "926,021"
type input "926021"
type input "916,117"
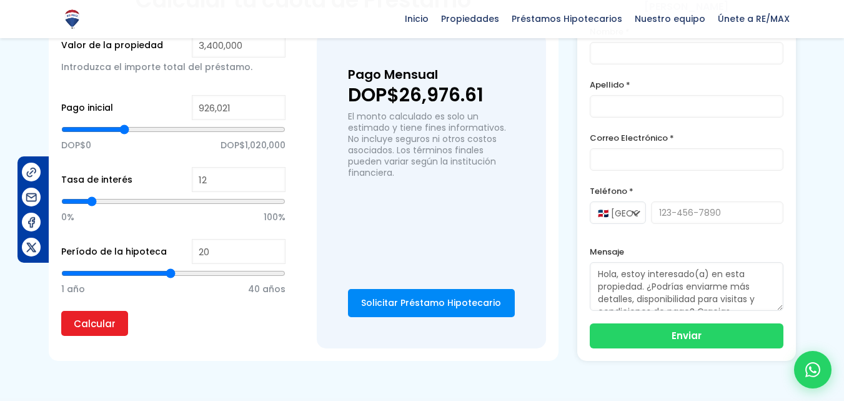
type input "916117"
type input "906,213"
type input "906213"
type input "876,501"
type input "876501"
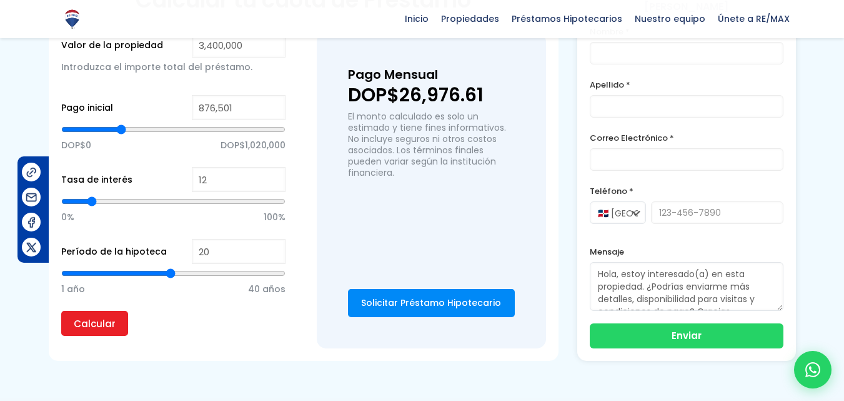
type input "856,693"
type input "856693"
type input "846,789"
type input "846789"
type input "876,501"
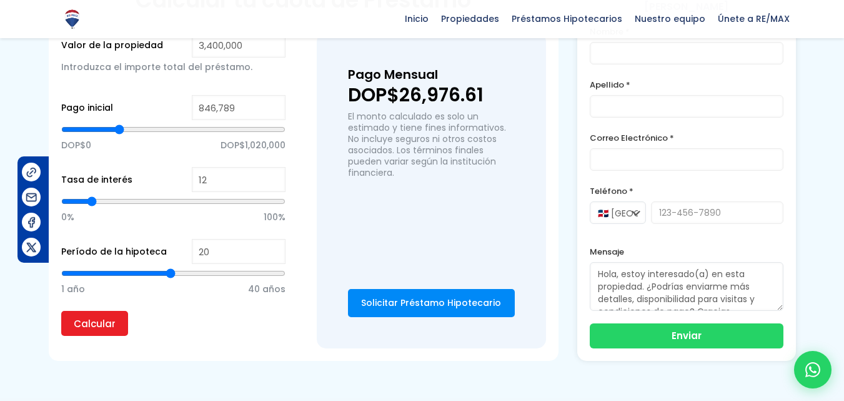
type input "876501"
type input "896,309"
type input "896309"
type input "916,117"
type input "916117"
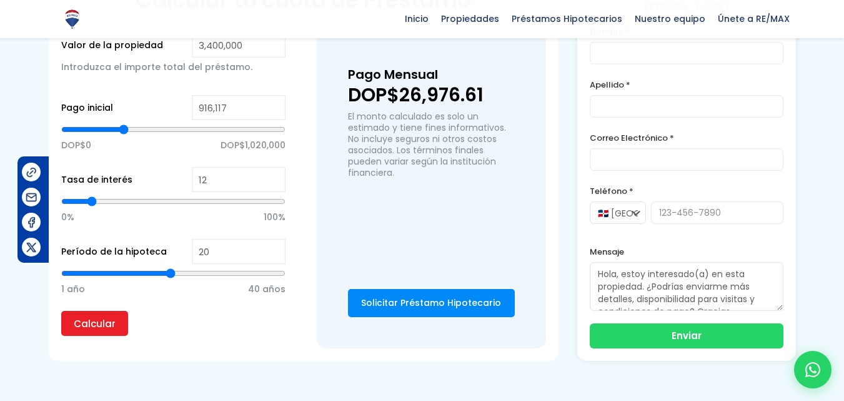
type input "926,021"
type input "926021"
type input "935,925"
type input "935925"
type input "955,733"
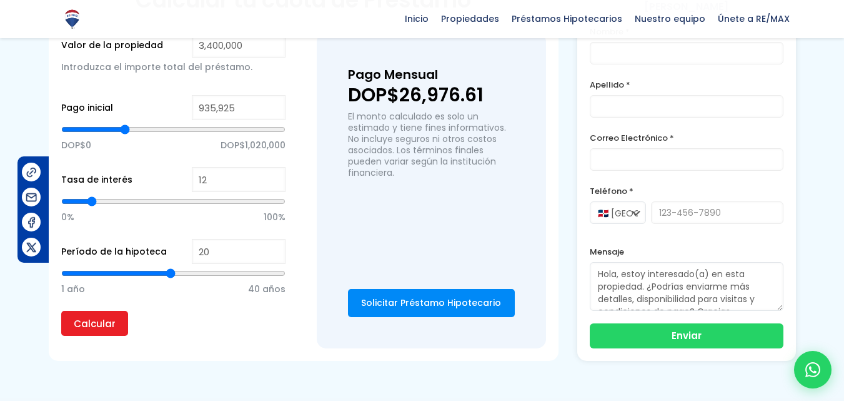
type input "955733"
type input "965,637"
type input "965637"
type input "985,444"
type input "985444"
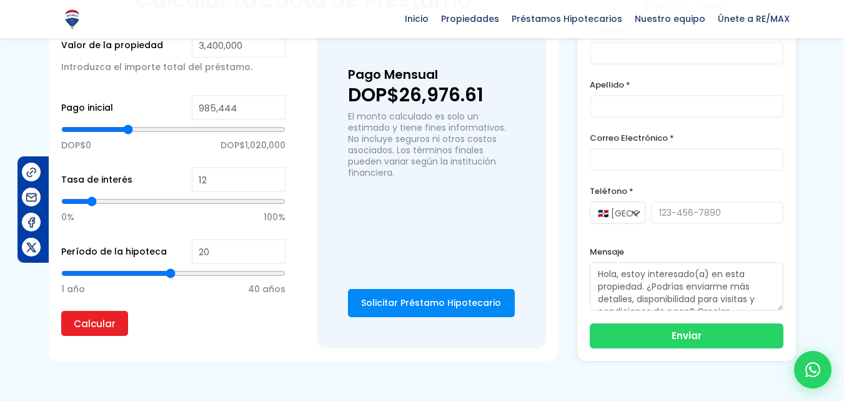
type input "995,348"
type input "995348"
type input "1,015,156"
type input "1015156"
type input "1,025,060"
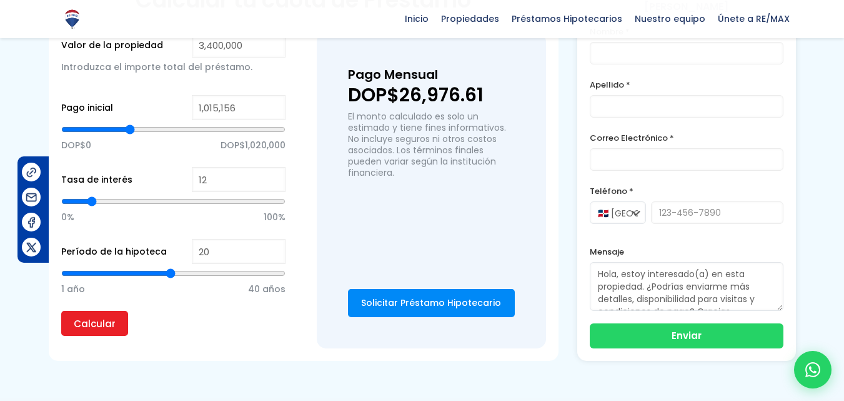
type input "1025060"
type input "1,044,868"
type input "1044868"
type input "1,054,772"
type input "1054772"
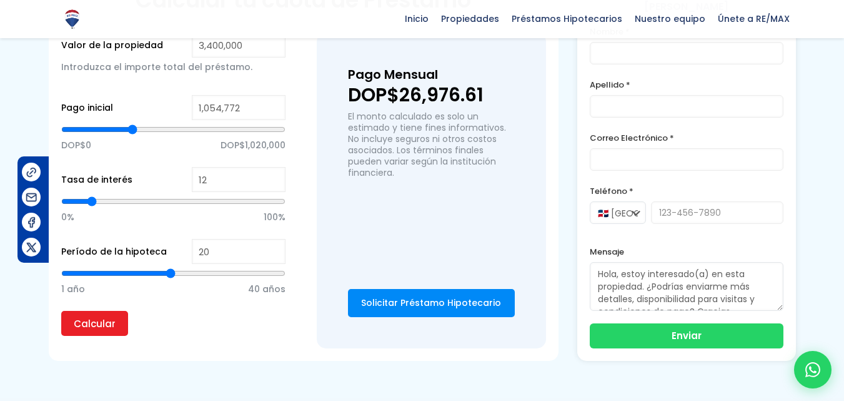
type input "1,064,676"
type input "1064676"
type input "1,074,580"
type input "1074580"
type input "1,084,484"
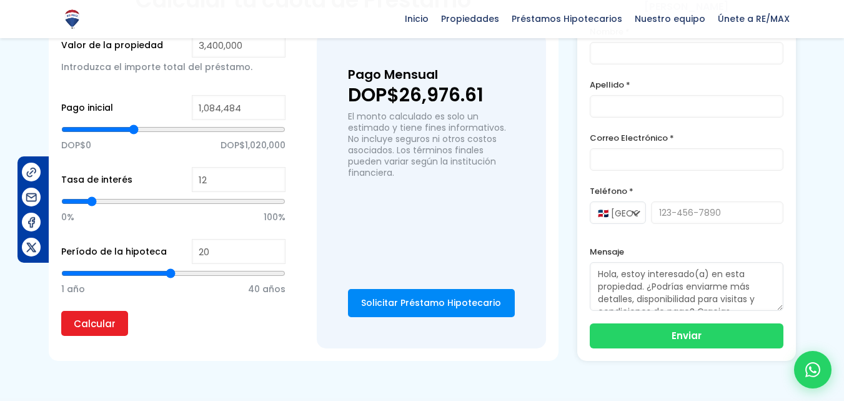
type input "1084484"
type input "1,074,580"
type input "1074580"
type input "1,054,772"
type input "1054772"
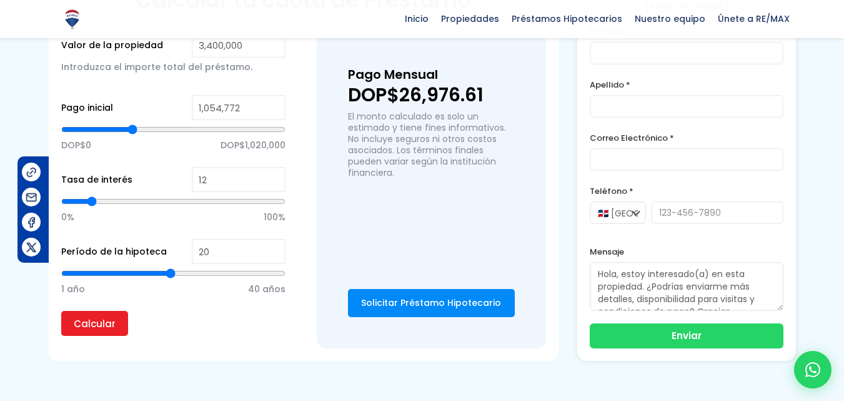
type input "1,025,060"
type input "1025060"
type input "1,015,156"
type input "1015156"
type input "995,348"
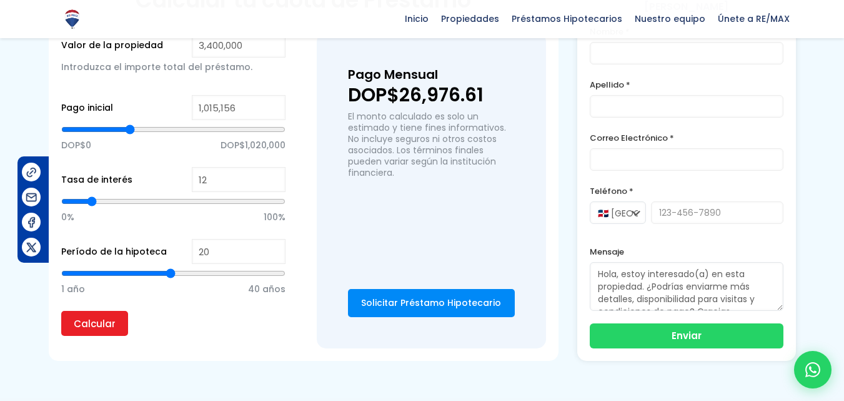
type input "995348"
type input "985,444"
type input "985444"
type input "955,733"
type input "955733"
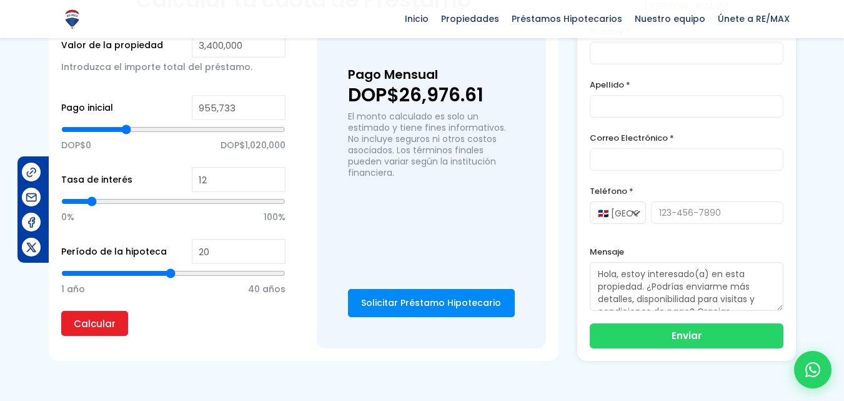
type input "935,925"
type input "935925"
type input "945,829"
type input "945829"
type input "965,637"
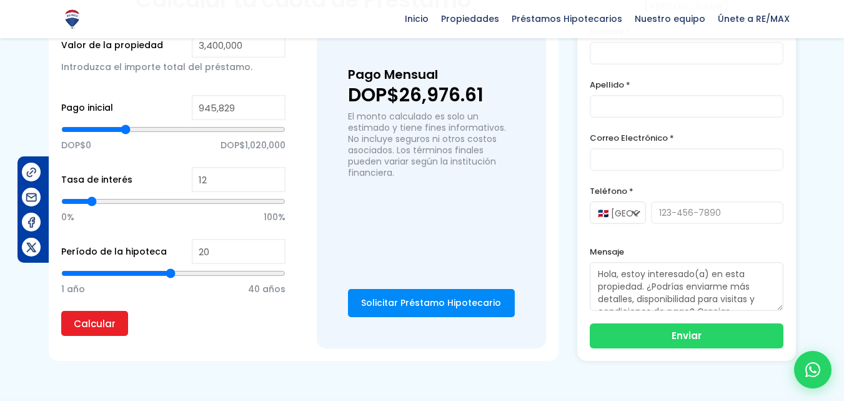
type input "965637"
type input "975,540"
type input "975540"
type input "985,444"
type input "985444"
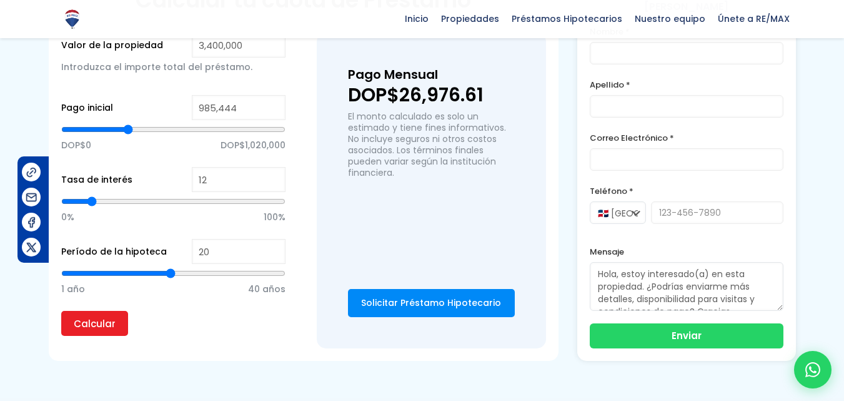
type input "995,348"
type input "995348"
type input "1,005,252"
type input "1005252"
type input "1,015,156"
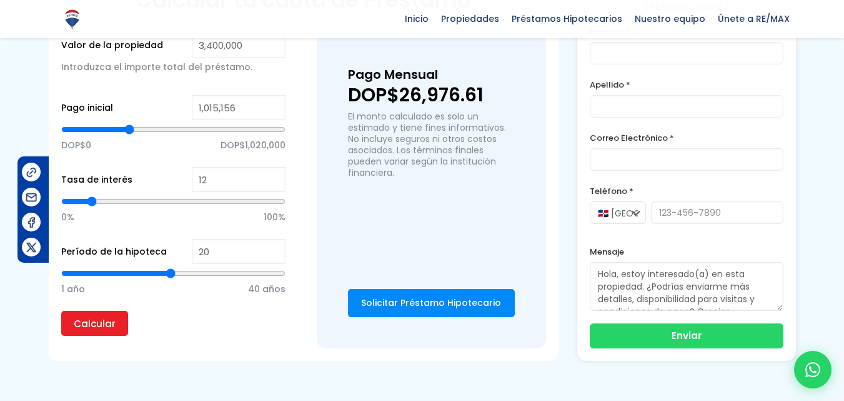
type input "1015156"
type input "1,025,060"
type input "1025060"
type input "1,015,156"
type input "1015156"
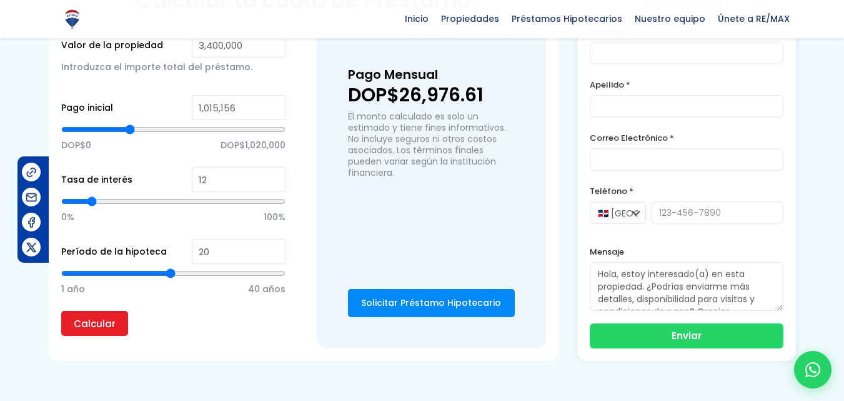
type input "1,005,252"
type input "1005252"
type input "995,348"
type input "995348"
click at [129, 123] on input "range" at bounding box center [173, 129] width 224 height 12
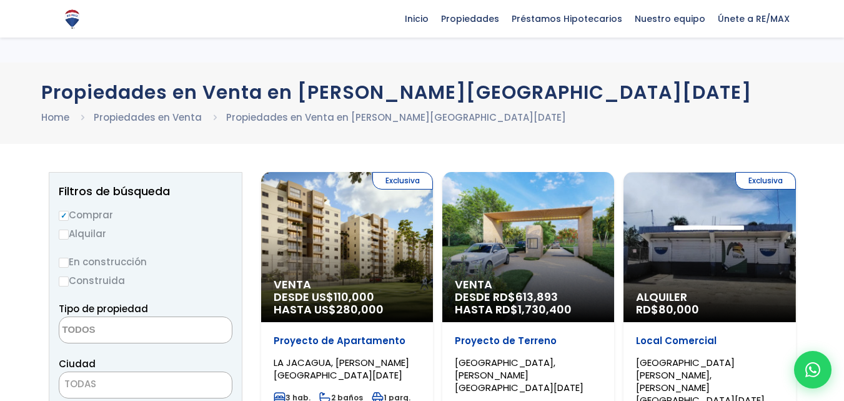
select select "150"
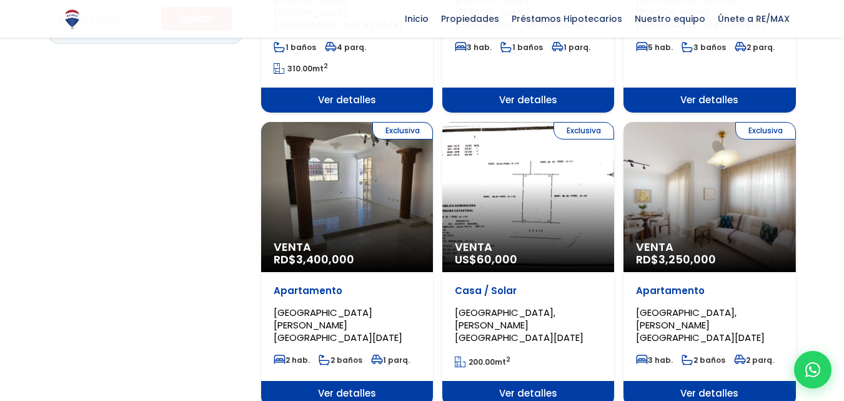
scroll to position [1000, 0]
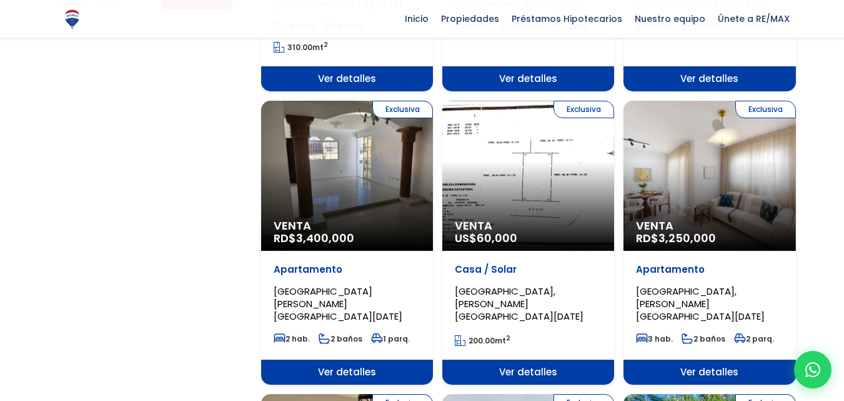
click at [691, 128] on div "Exclusiva Venta RD$ 3,250,000" at bounding box center [710, 176] width 172 height 150
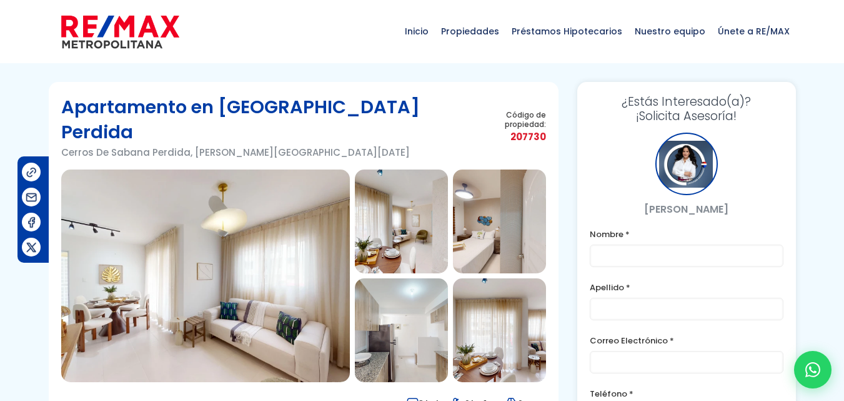
click at [167, 242] on img at bounding box center [205, 275] width 289 height 212
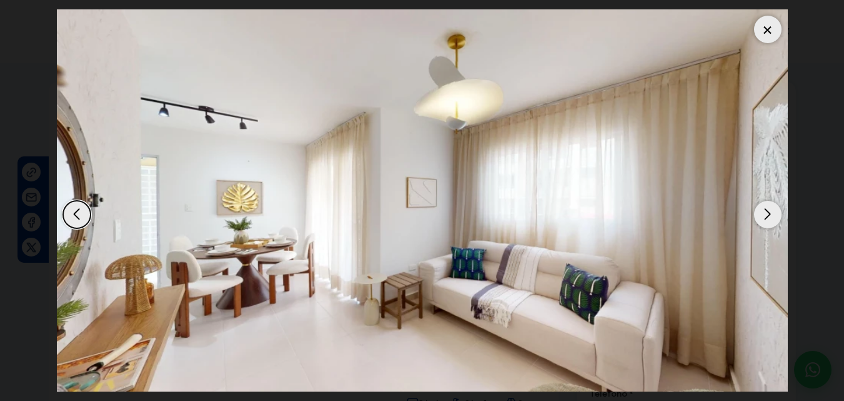
click at [773, 214] on div "Next slide" at bounding box center [767, 214] width 27 height 27
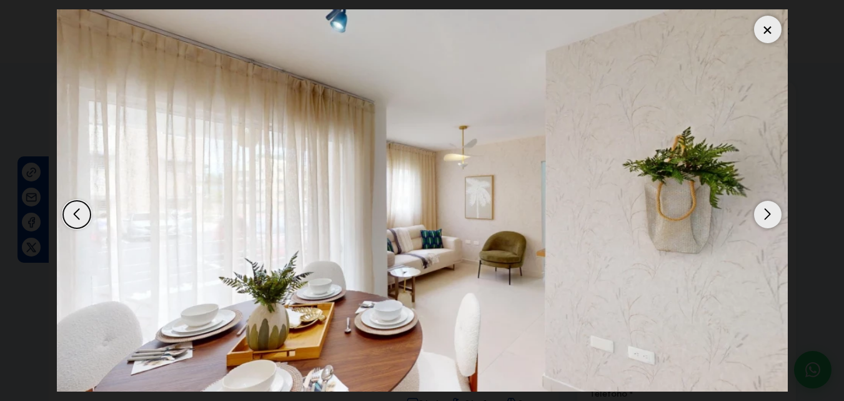
click at [773, 214] on div "Next slide" at bounding box center [767, 214] width 27 height 27
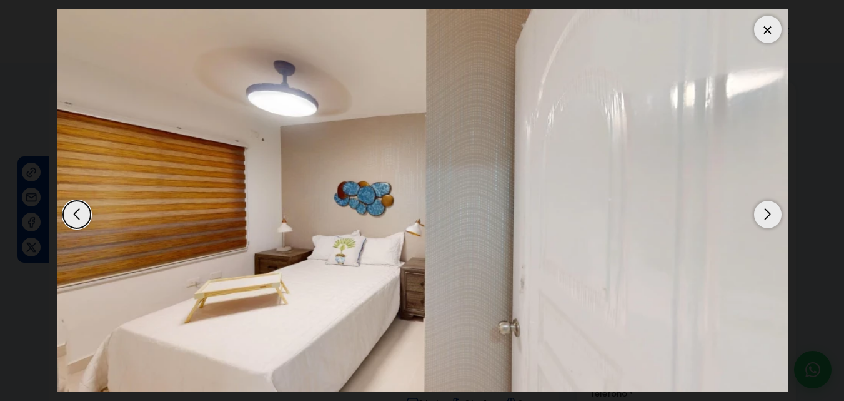
click at [773, 214] on div "Next slide" at bounding box center [767, 214] width 27 height 27
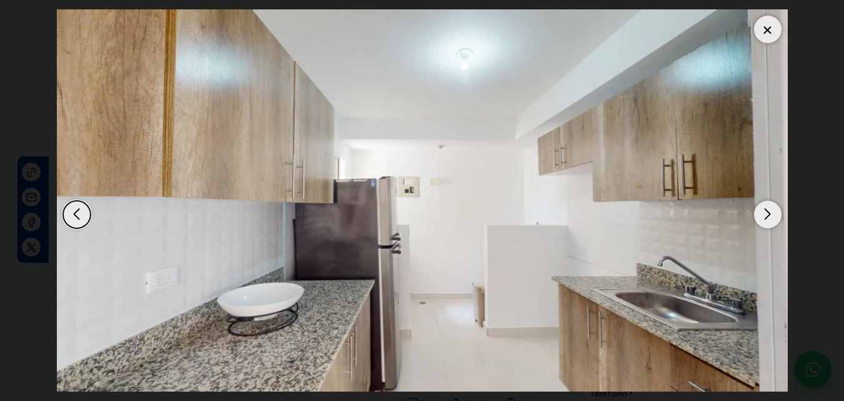
click at [773, 213] on div "Next slide" at bounding box center [767, 214] width 27 height 27
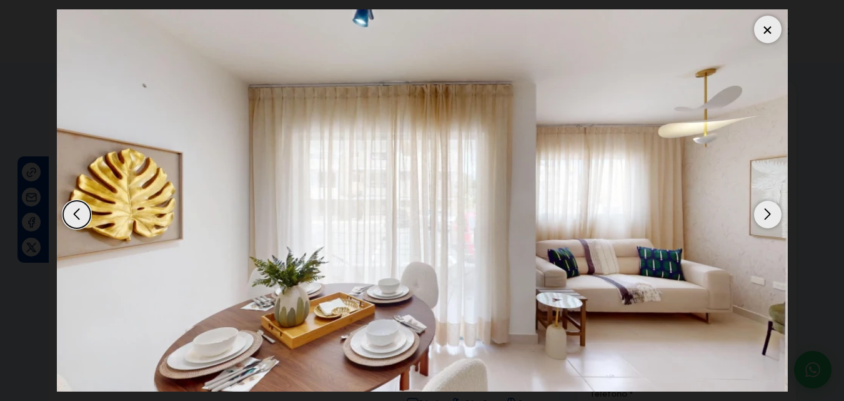
click at [772, 212] on div "Next slide" at bounding box center [767, 214] width 27 height 27
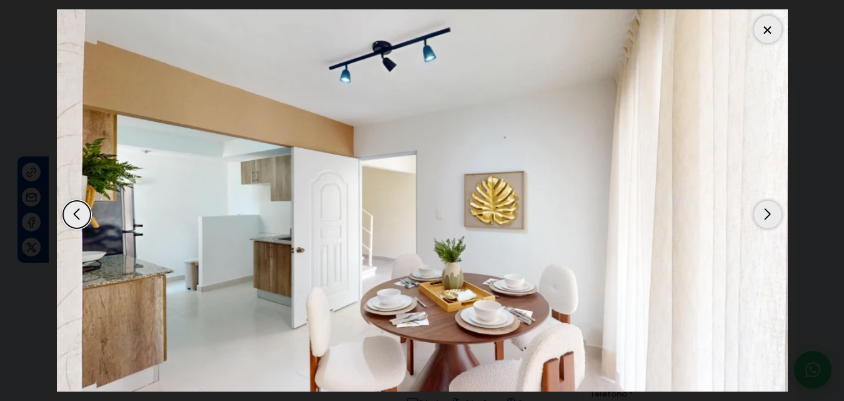
click at [773, 211] on div "Next slide" at bounding box center [767, 214] width 27 height 27
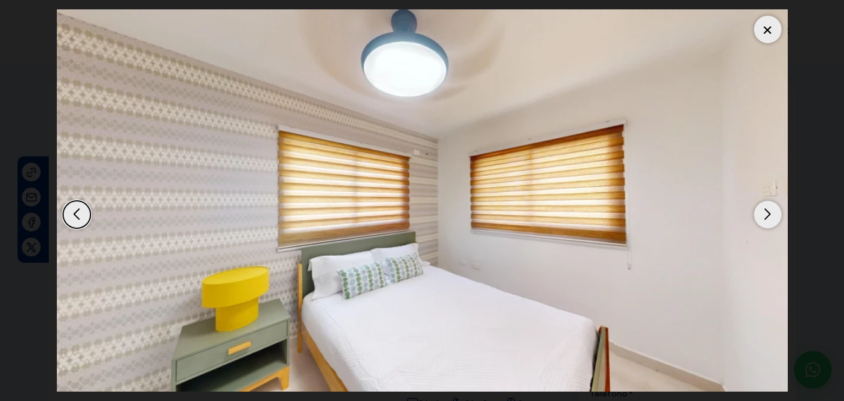
click at [773, 211] on div "Next slide" at bounding box center [767, 214] width 27 height 27
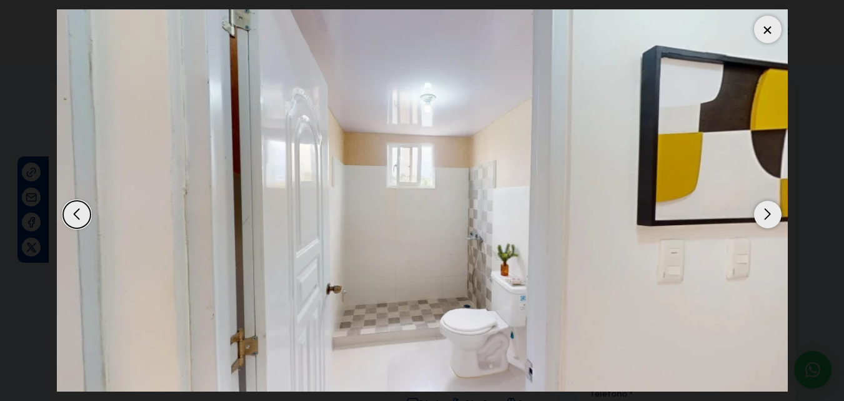
click at [774, 209] on div "Next slide" at bounding box center [767, 214] width 27 height 27
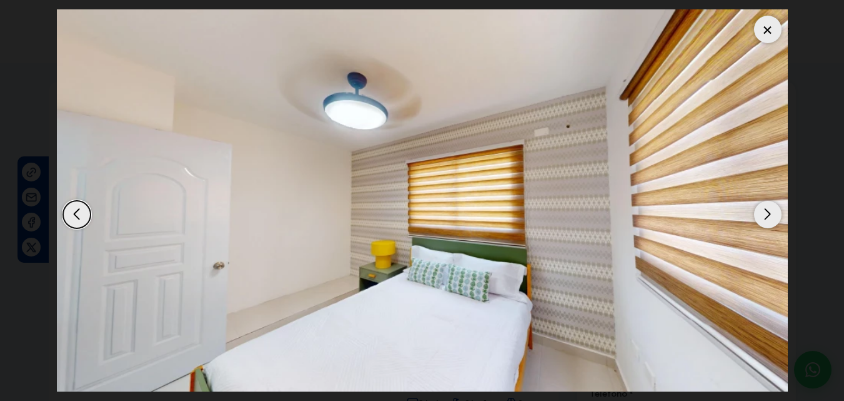
click at [774, 209] on div "Next slide" at bounding box center [767, 214] width 27 height 27
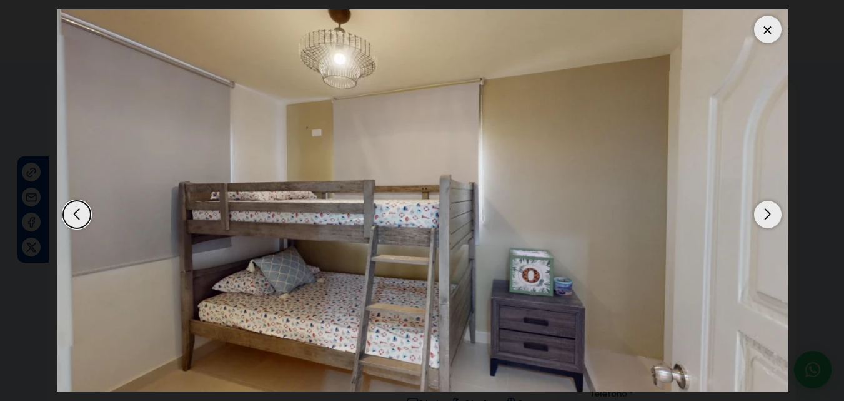
click at [774, 209] on div "Next slide" at bounding box center [767, 214] width 27 height 27
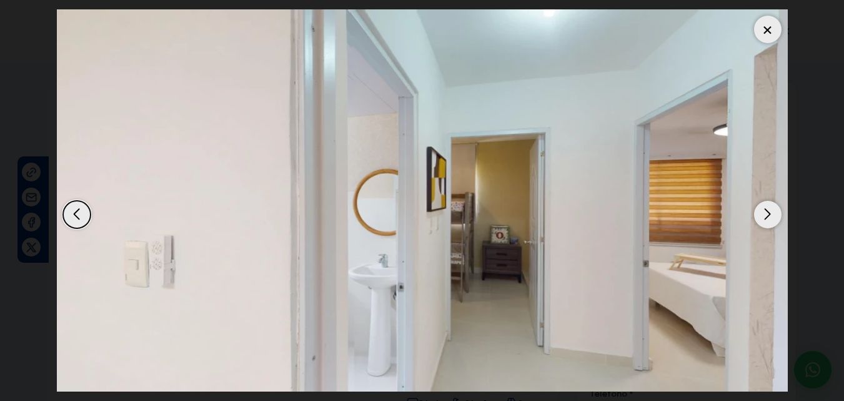
click at [773, 209] on div "Next slide" at bounding box center [767, 214] width 27 height 27
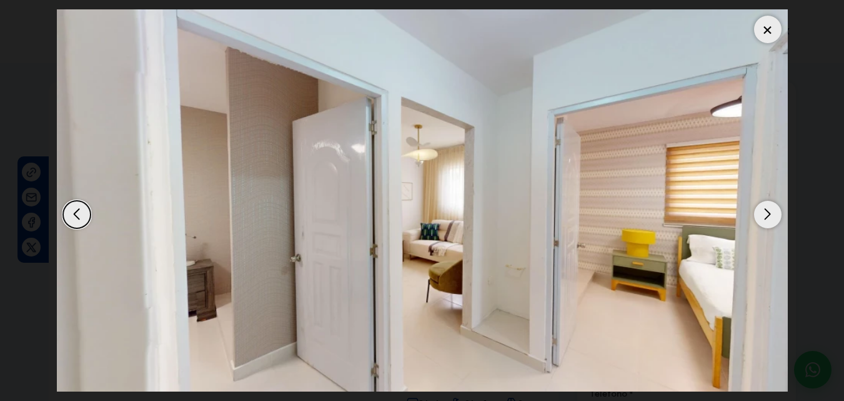
click at [766, 20] on div at bounding box center [767, 29] width 27 height 27
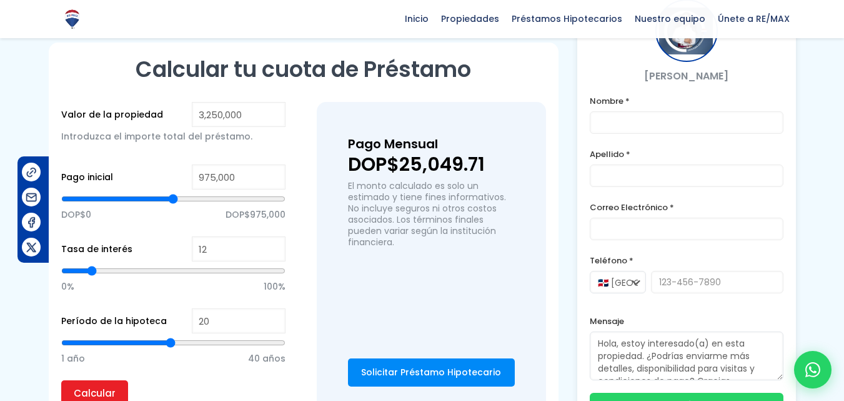
scroll to position [937, 0]
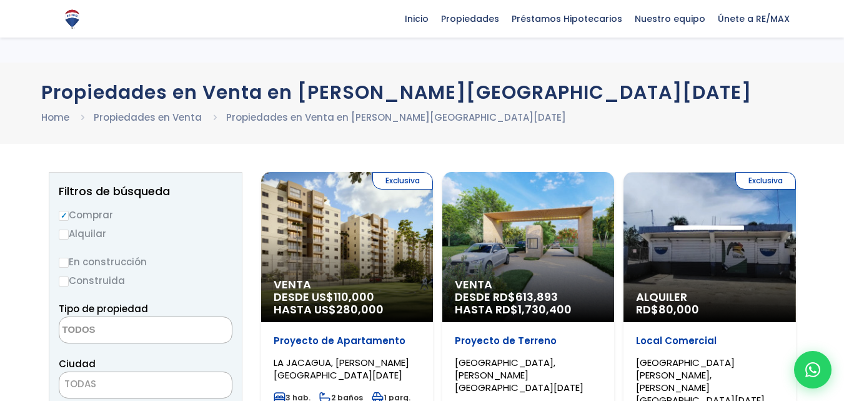
select select "150"
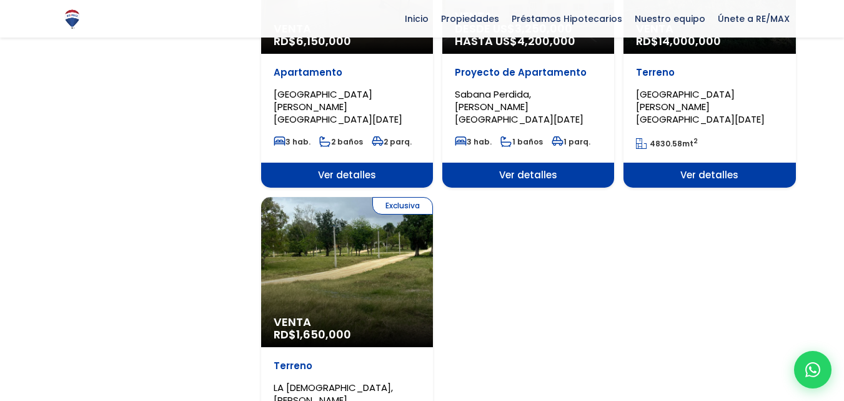
scroll to position [1562, 0]
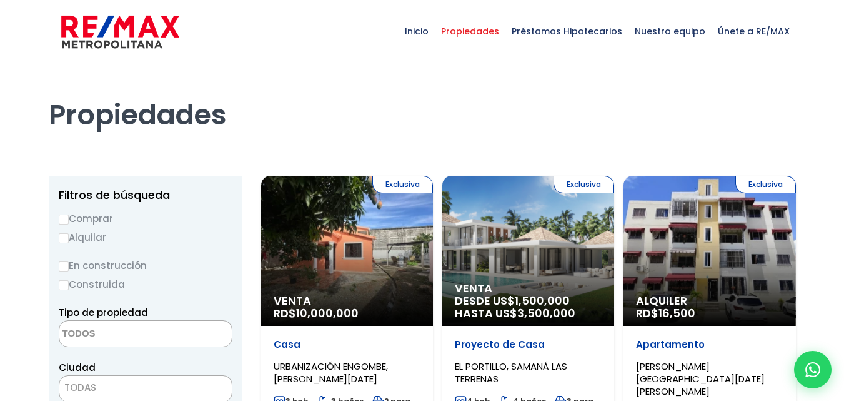
select select
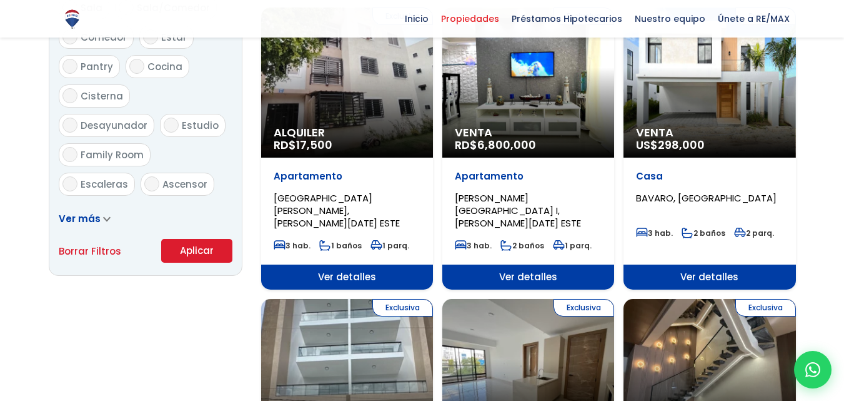
scroll to position [812, 0]
